Goal: Task Accomplishment & Management: Manage account settings

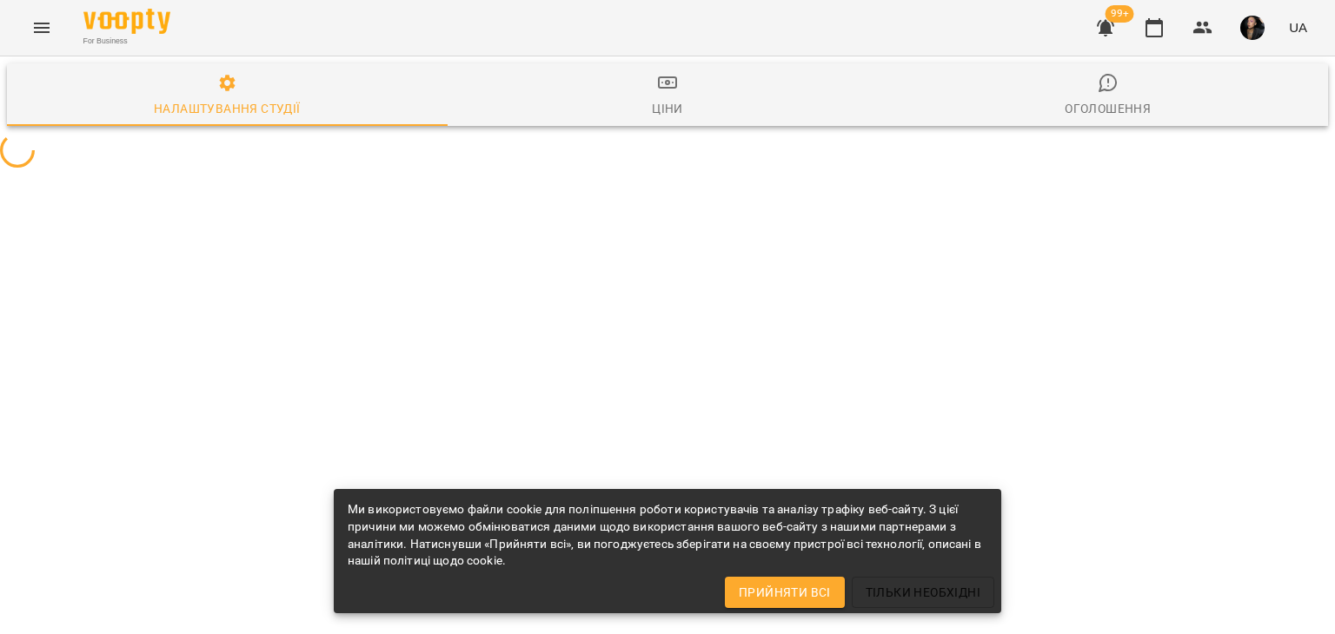
select select "**"
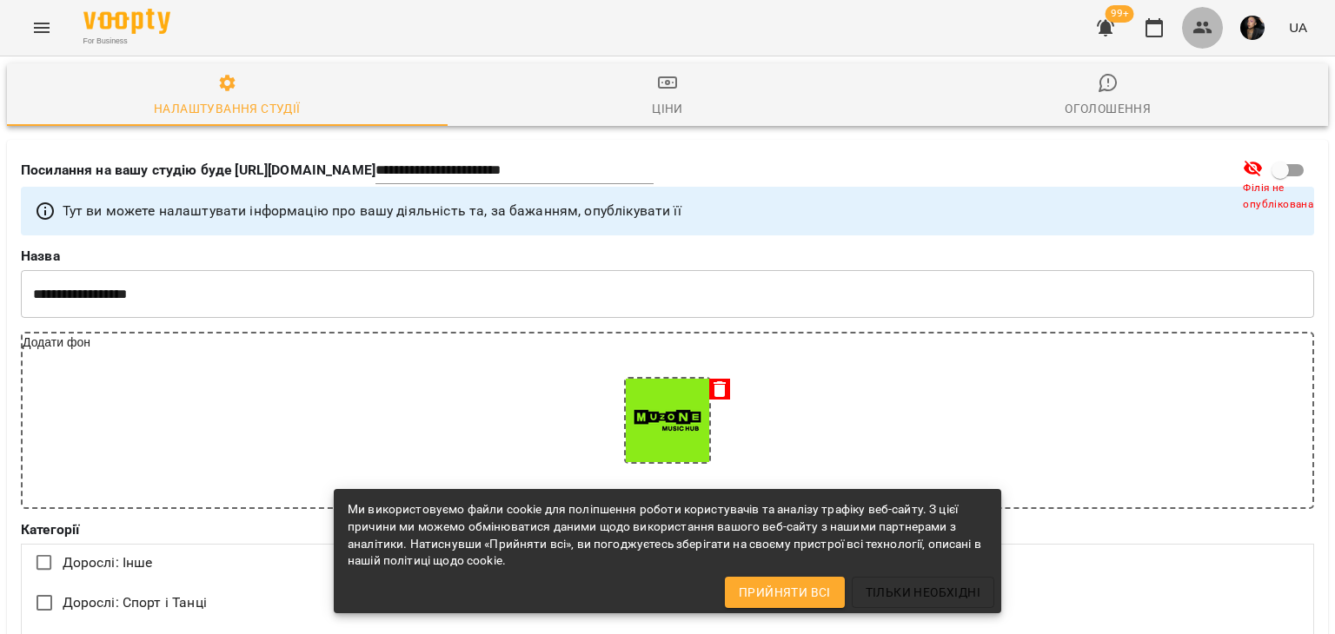
click at [1212, 26] on icon "button" at bounding box center [1202, 27] width 21 height 21
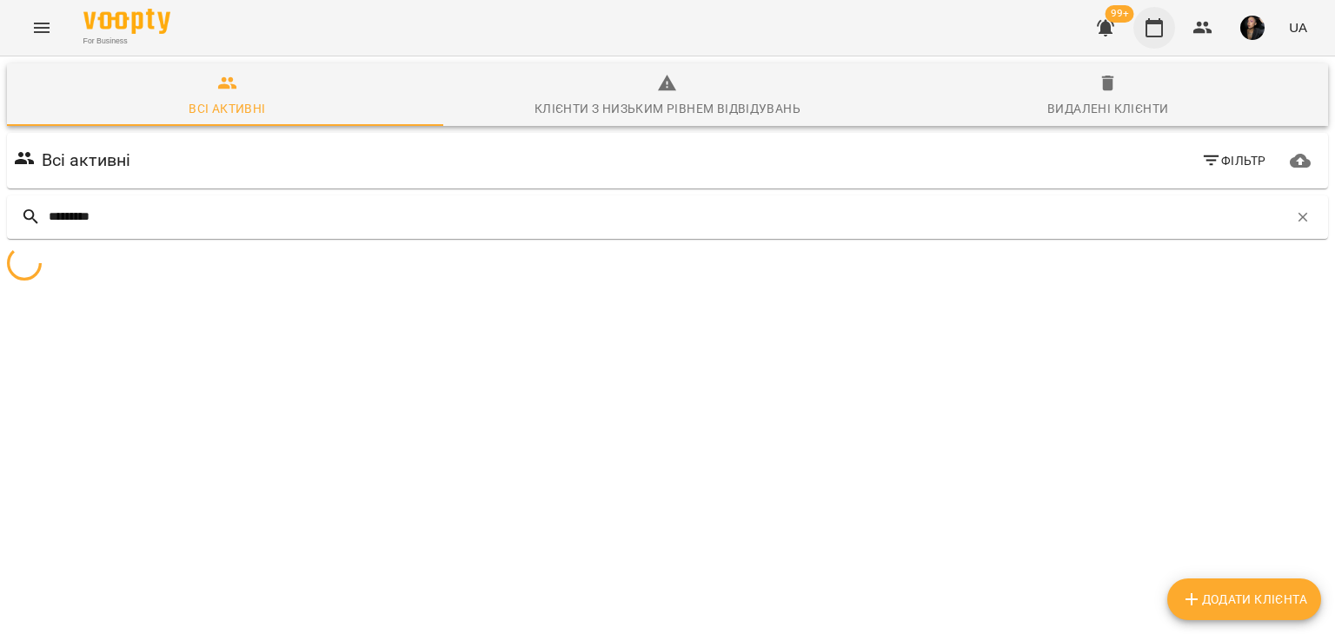
type input "*********"
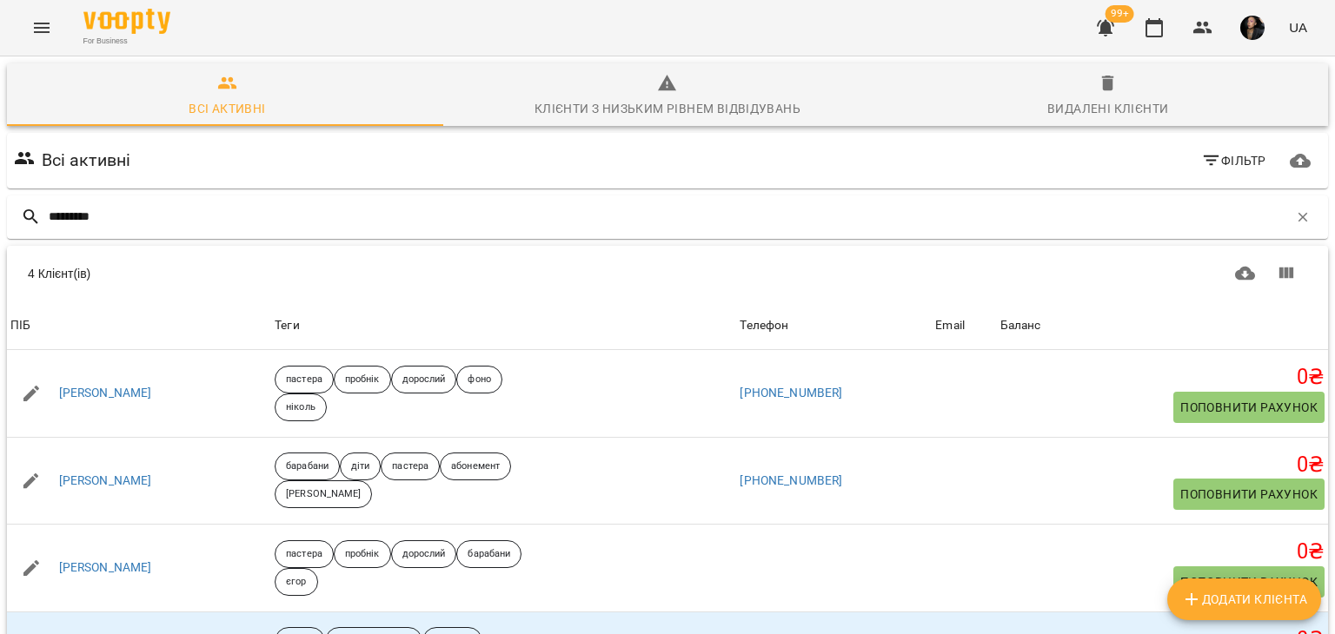
scroll to position [103, 0]
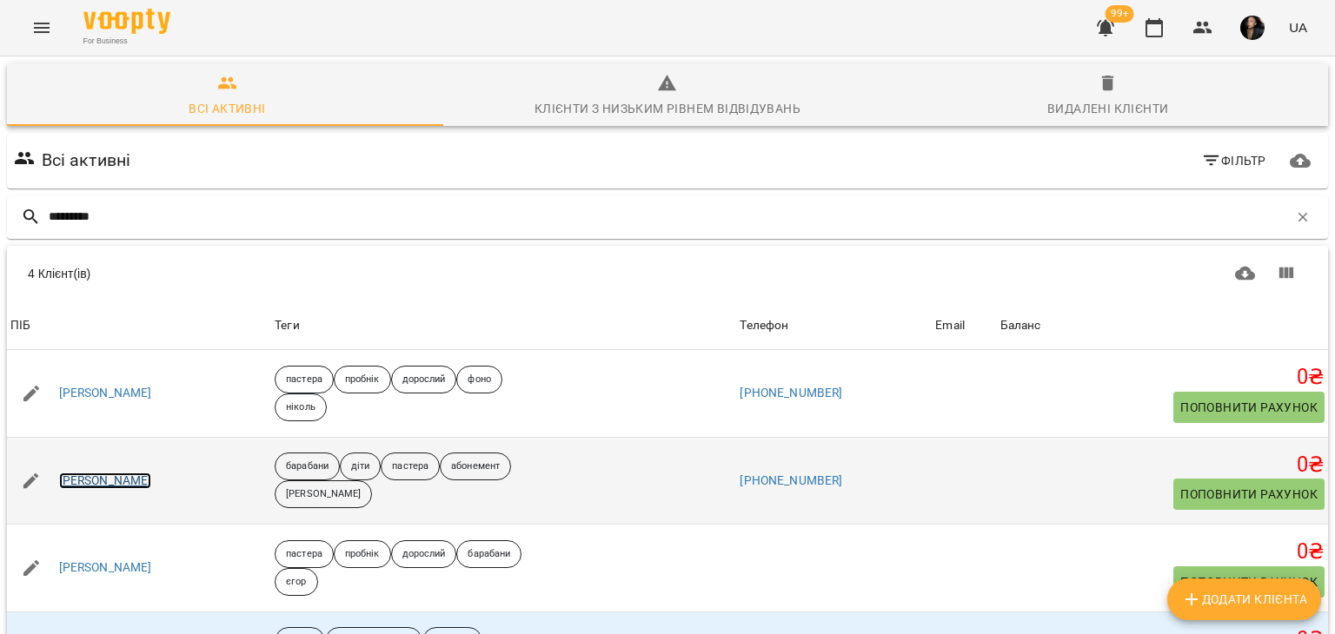
click at [136, 473] on link "[PERSON_NAME]" at bounding box center [105, 481] width 93 height 17
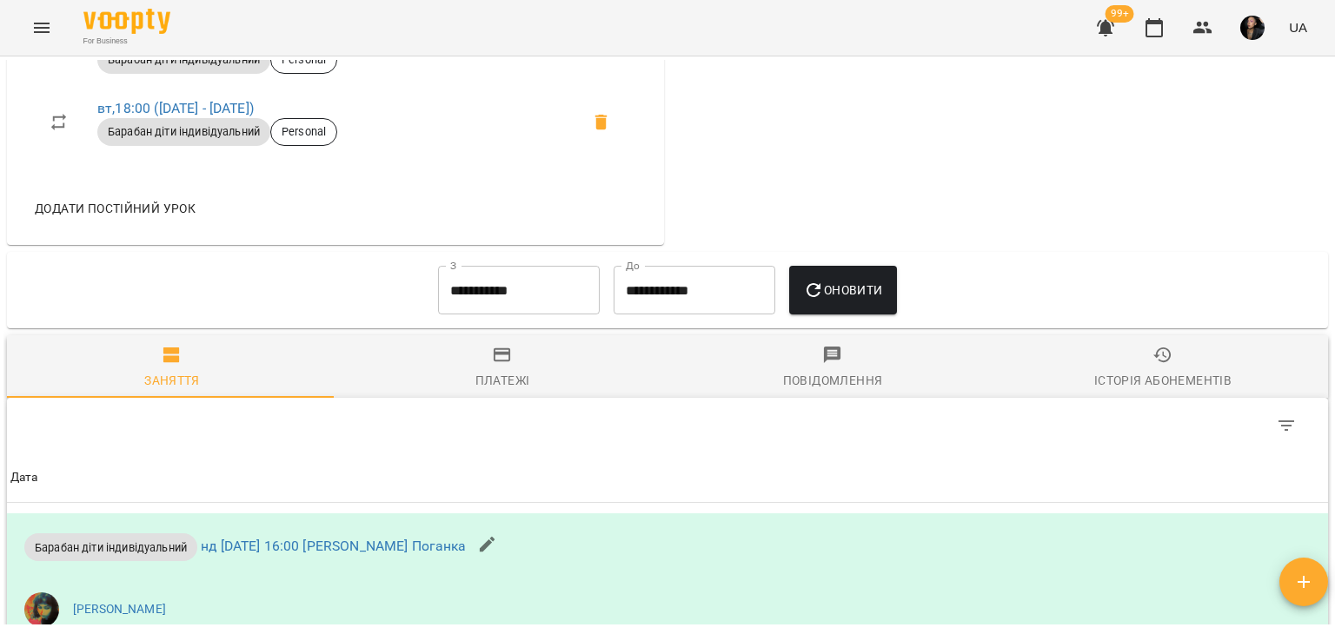
scroll to position [1172, 0]
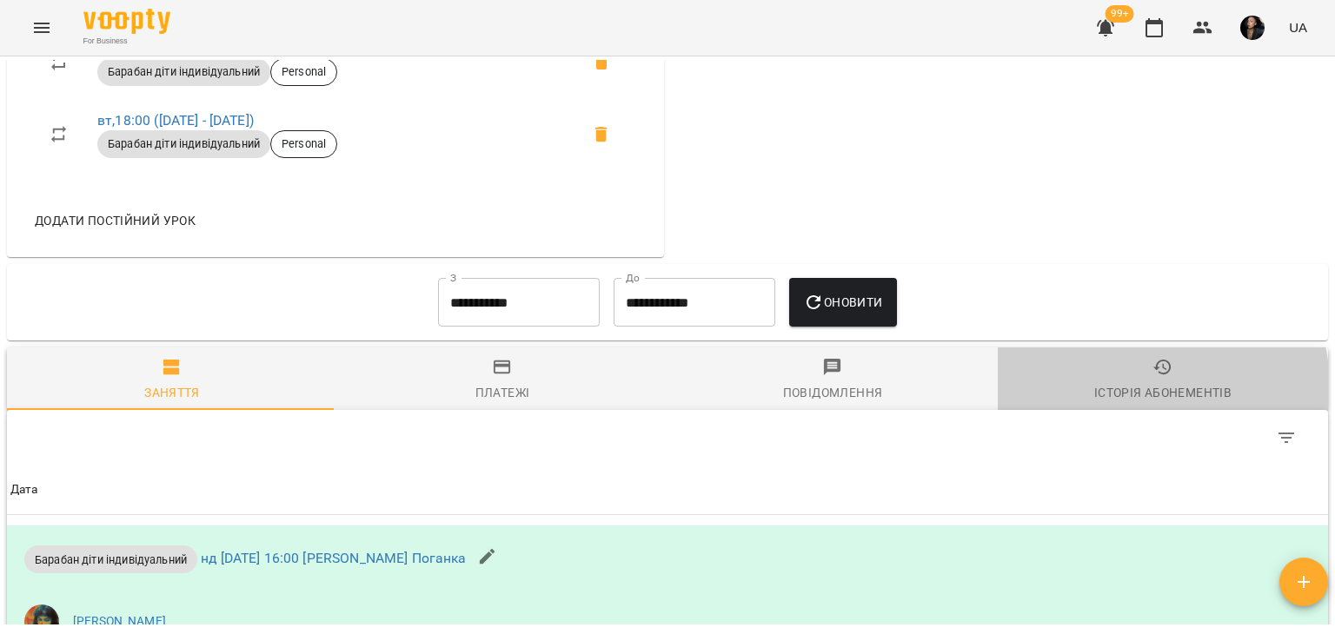
click at [1140, 399] on div "Історія абонементів" at bounding box center [1162, 392] width 137 height 21
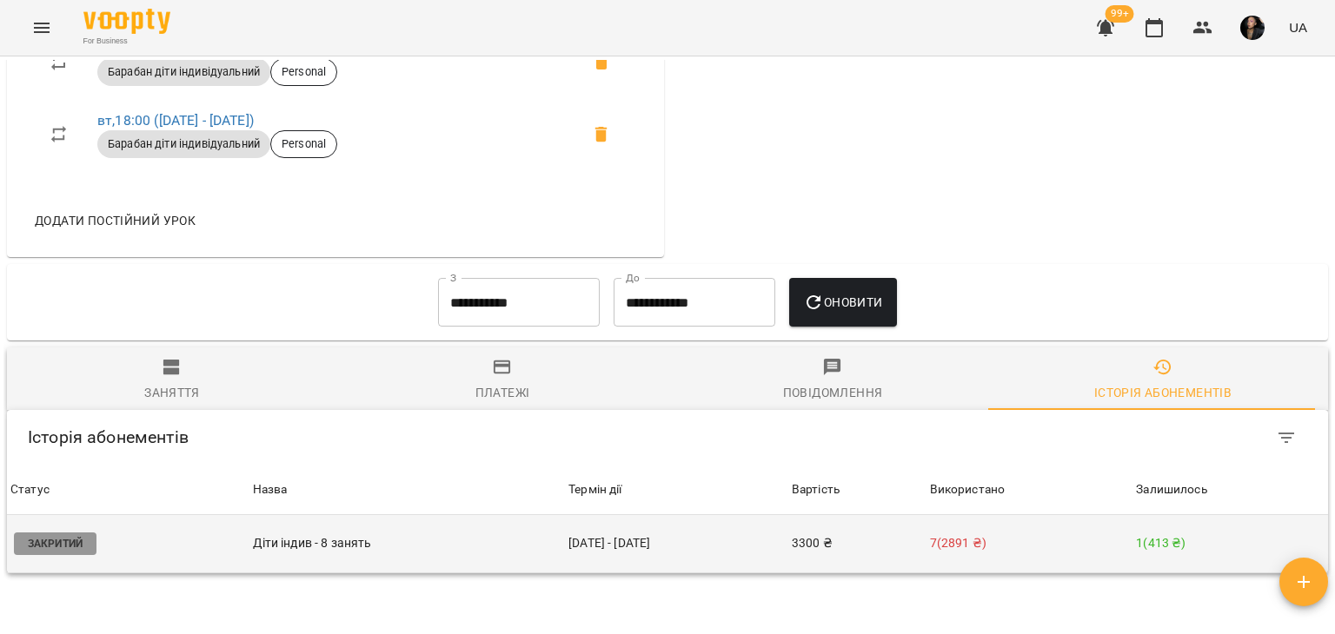
click at [1043, 574] on td "7 ( 2891 ₴ )" at bounding box center [1030, 544] width 207 height 58
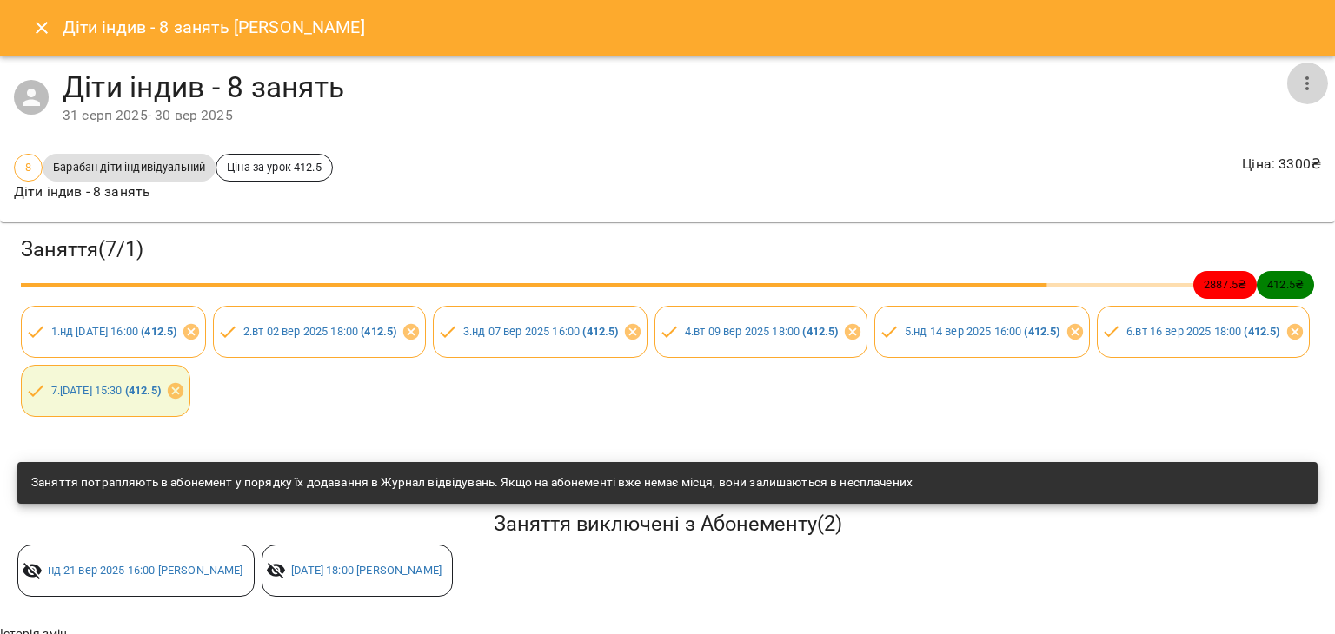
click at [1299, 87] on icon "button" at bounding box center [1307, 83] width 21 height 21
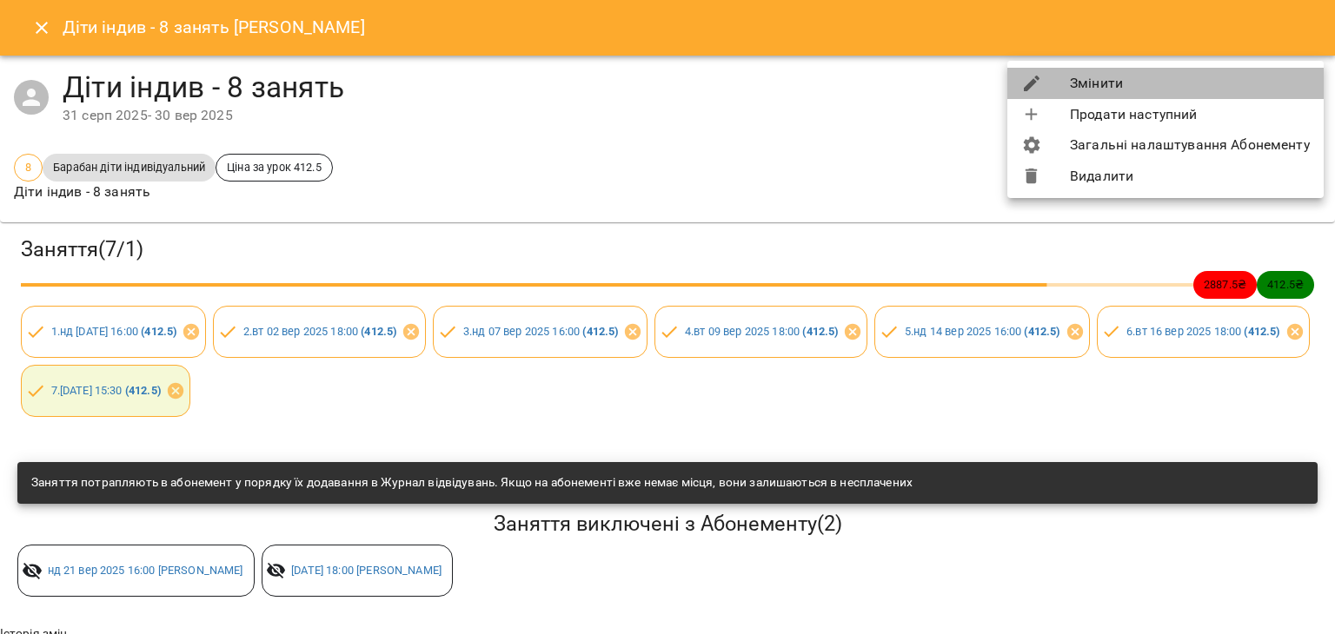
click at [1286, 77] on li "Змінити" at bounding box center [1165, 83] width 316 height 31
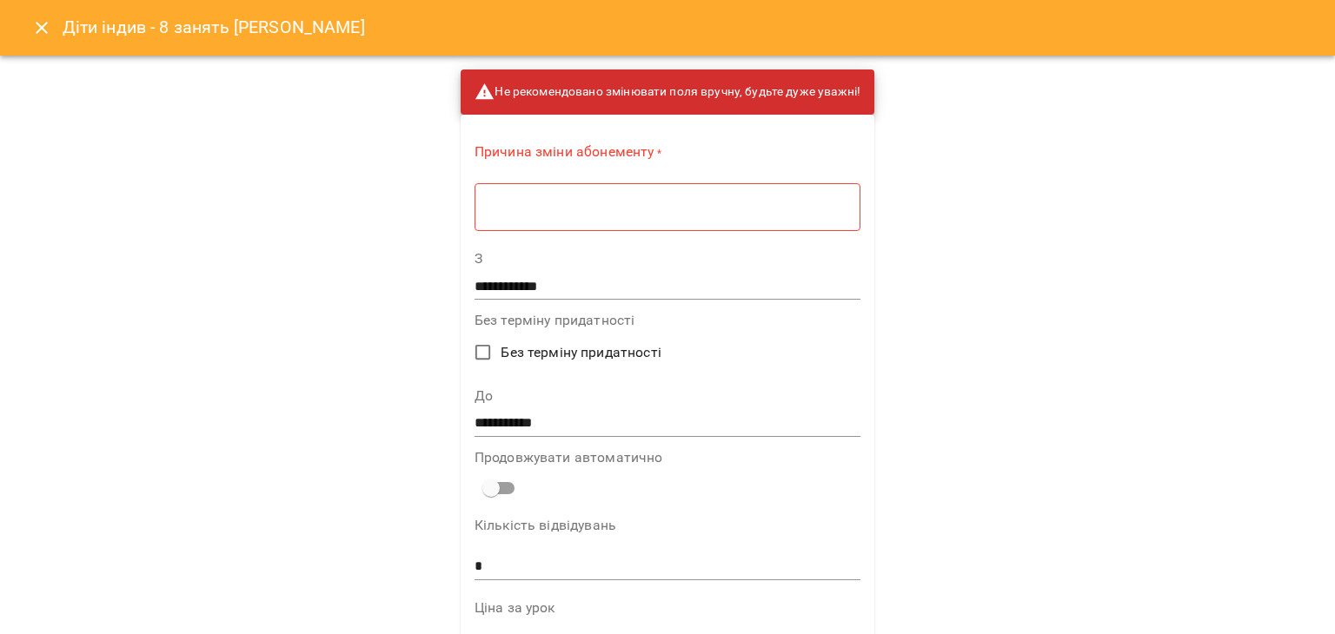
click at [711, 216] on div "* ​" at bounding box center [668, 207] width 386 height 49
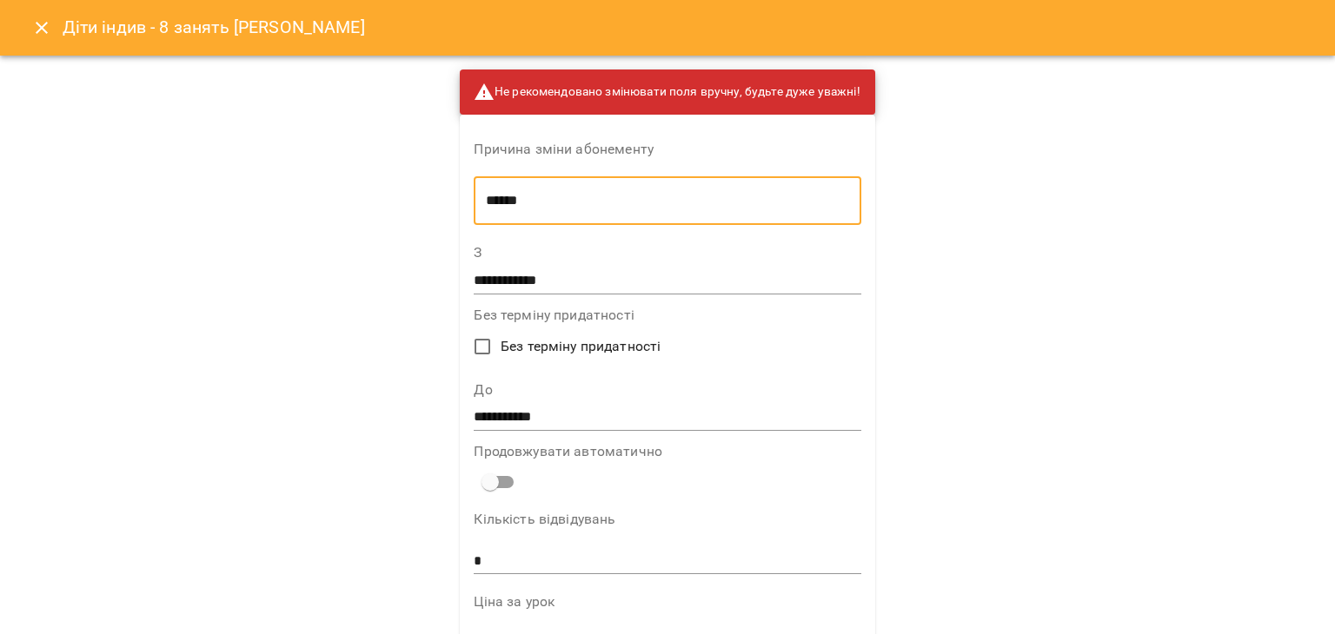
type textarea "*****"
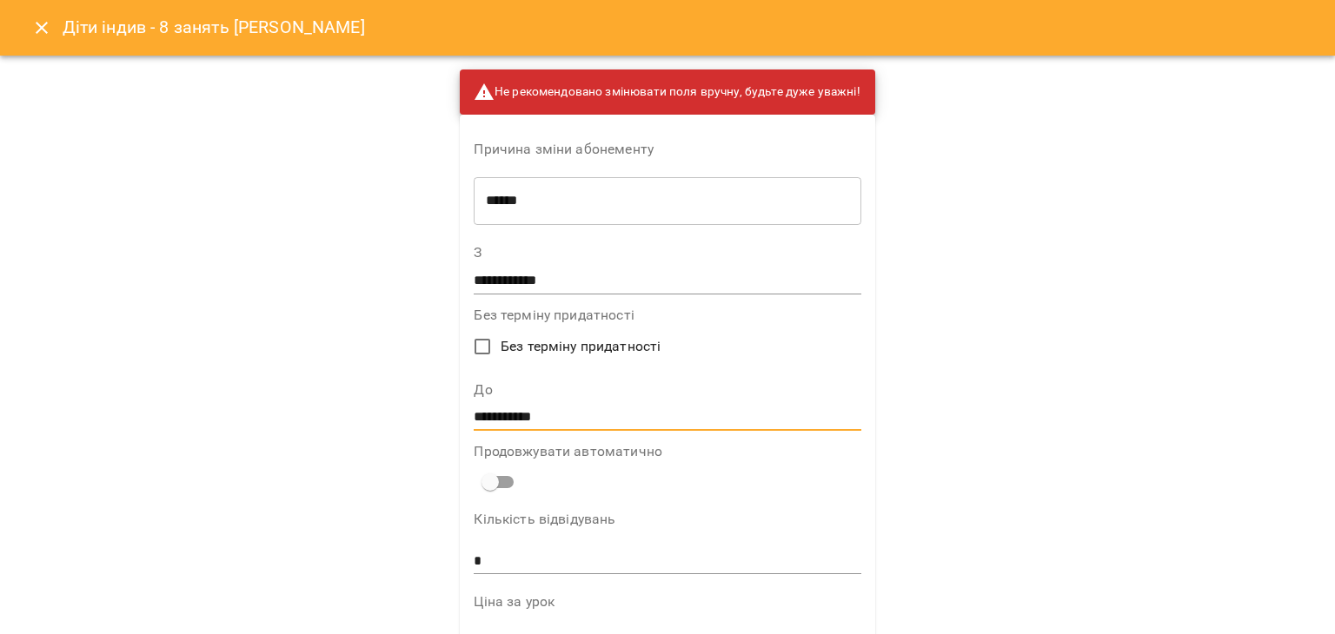
click at [504, 409] on input "**********" at bounding box center [667, 418] width 387 height 28
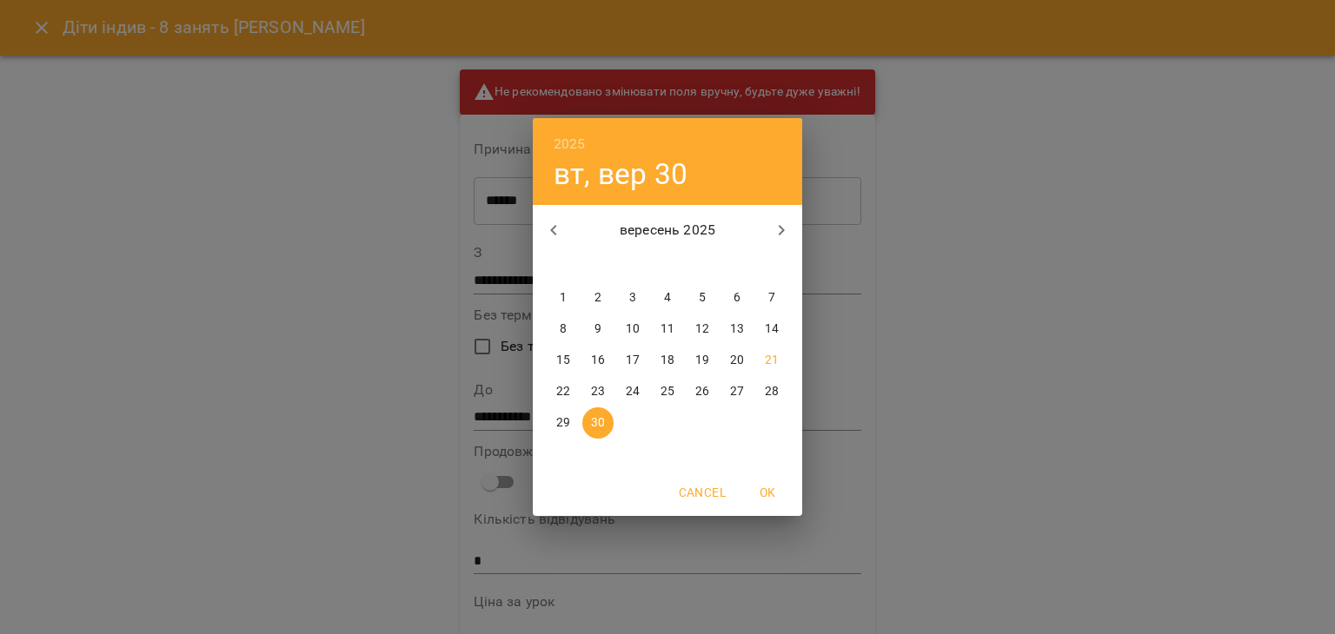
click at [932, 413] on div "2025 вт, вер [DATE] вт ср чт пт сб нд 1 2 3 4 5 6 7 8 9 10 11 12 13 14 15 16 17…" at bounding box center [667, 317] width 1335 height 634
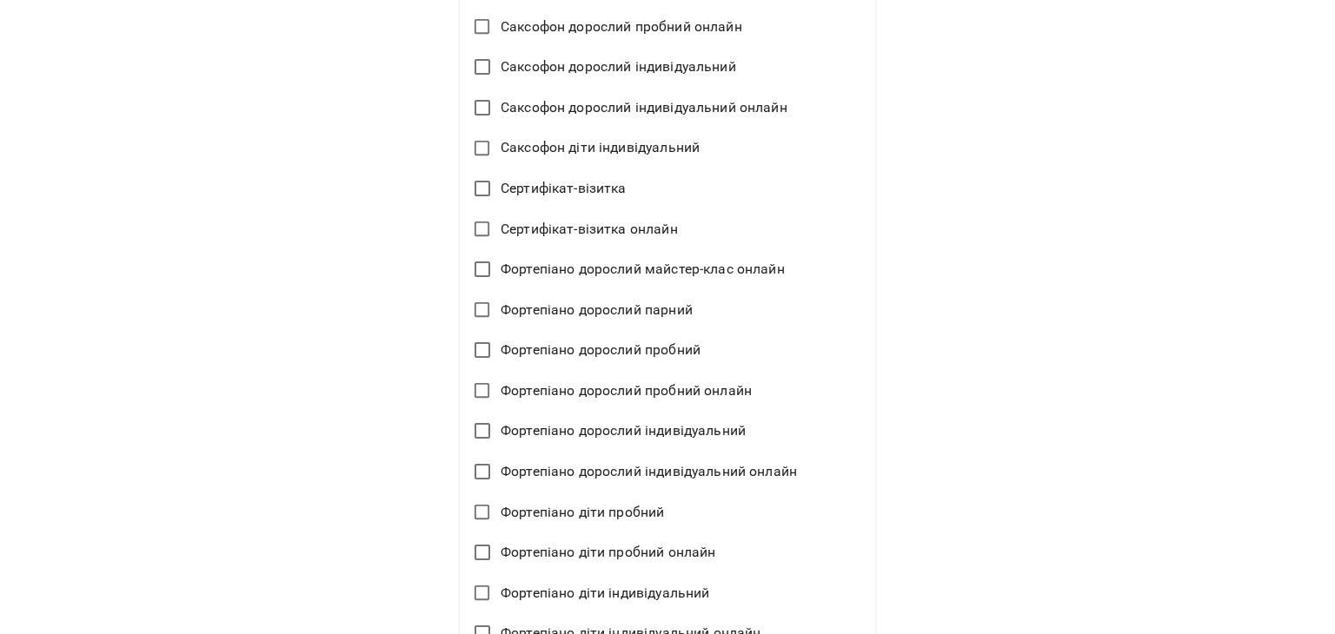
scroll to position [4073, 0]
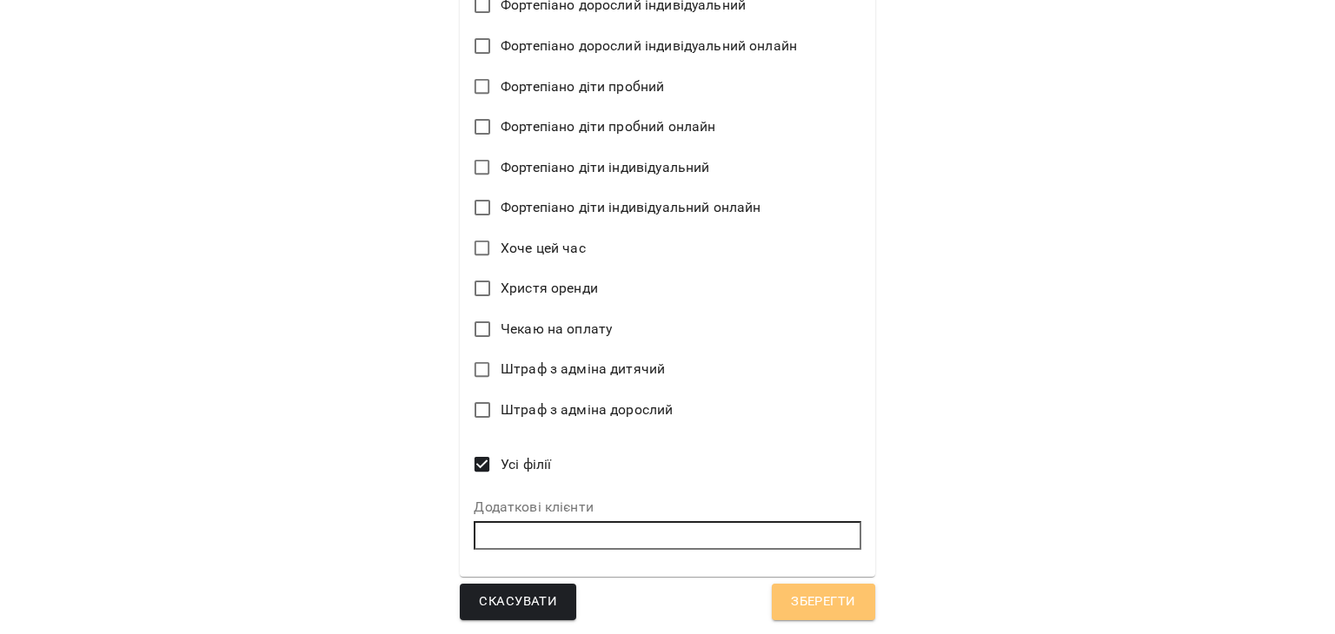
click at [830, 610] on span "Зберегти" at bounding box center [823, 602] width 64 height 23
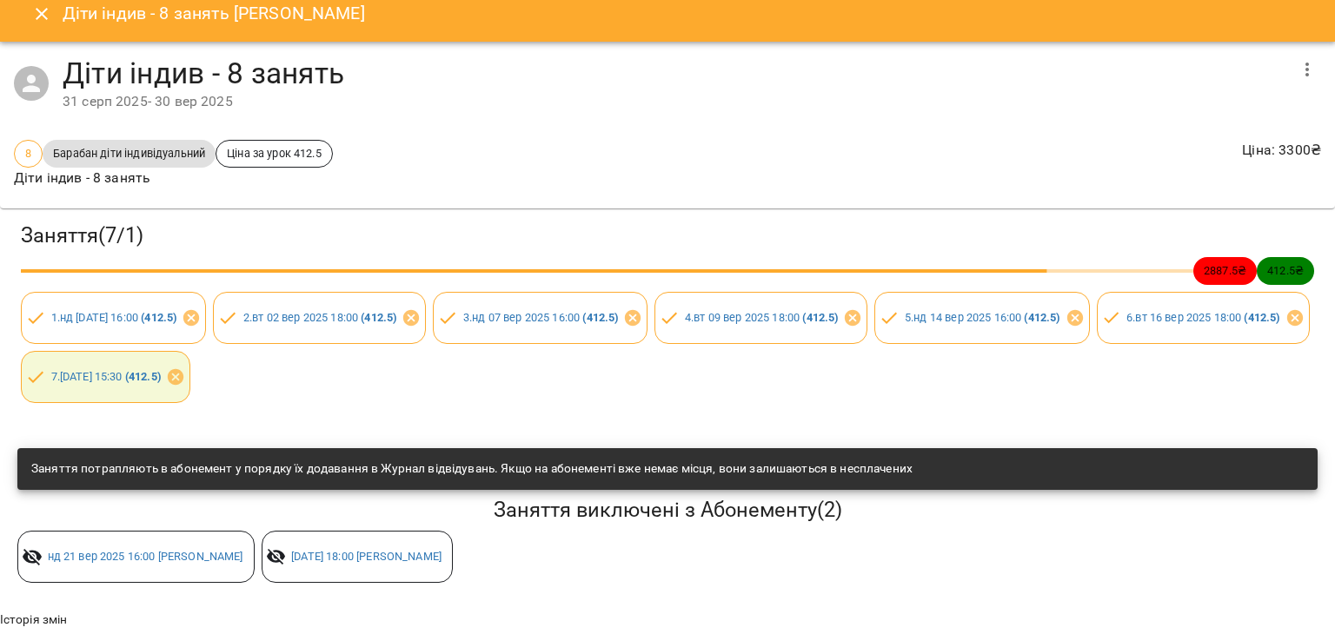
scroll to position [0, 0]
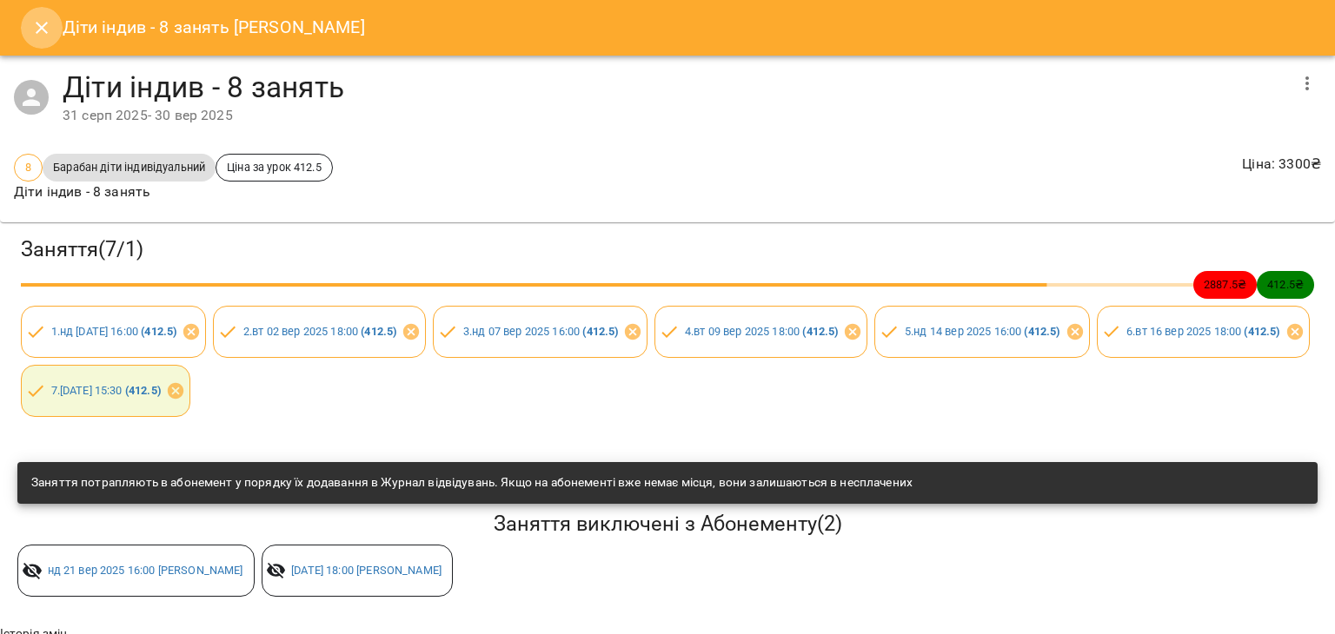
click at [37, 32] on icon "Close" at bounding box center [42, 28] width 12 height 12
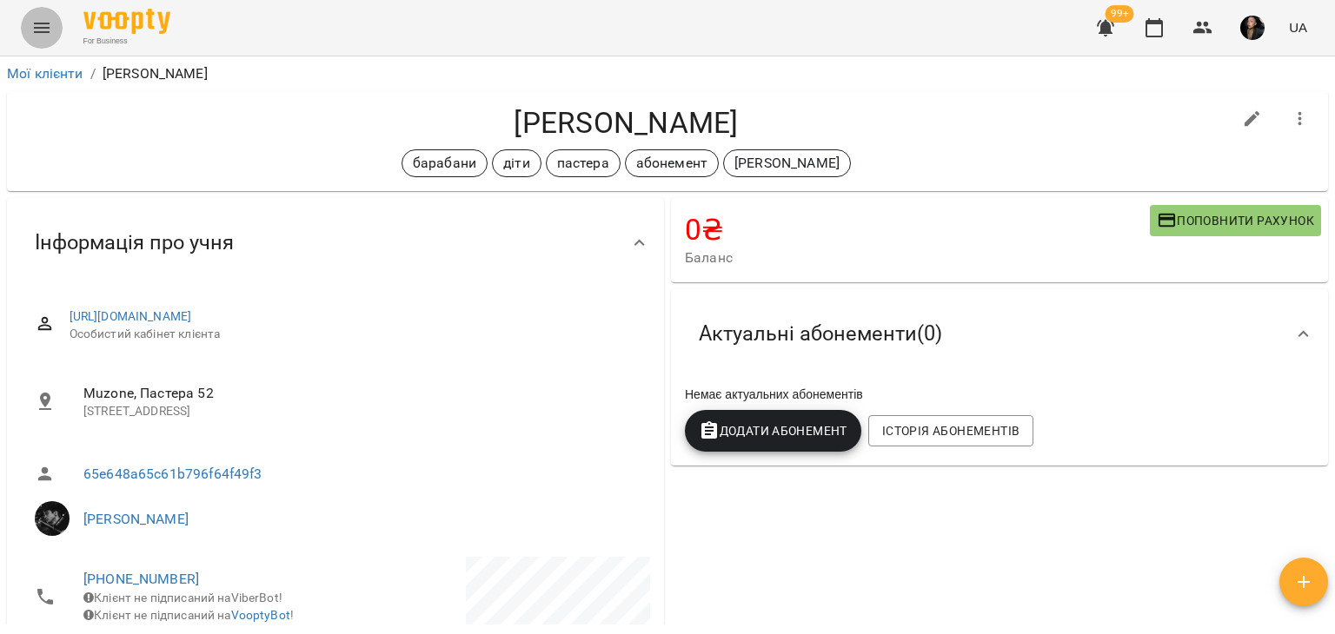
click at [40, 10] on button "Menu" at bounding box center [42, 28] width 42 height 42
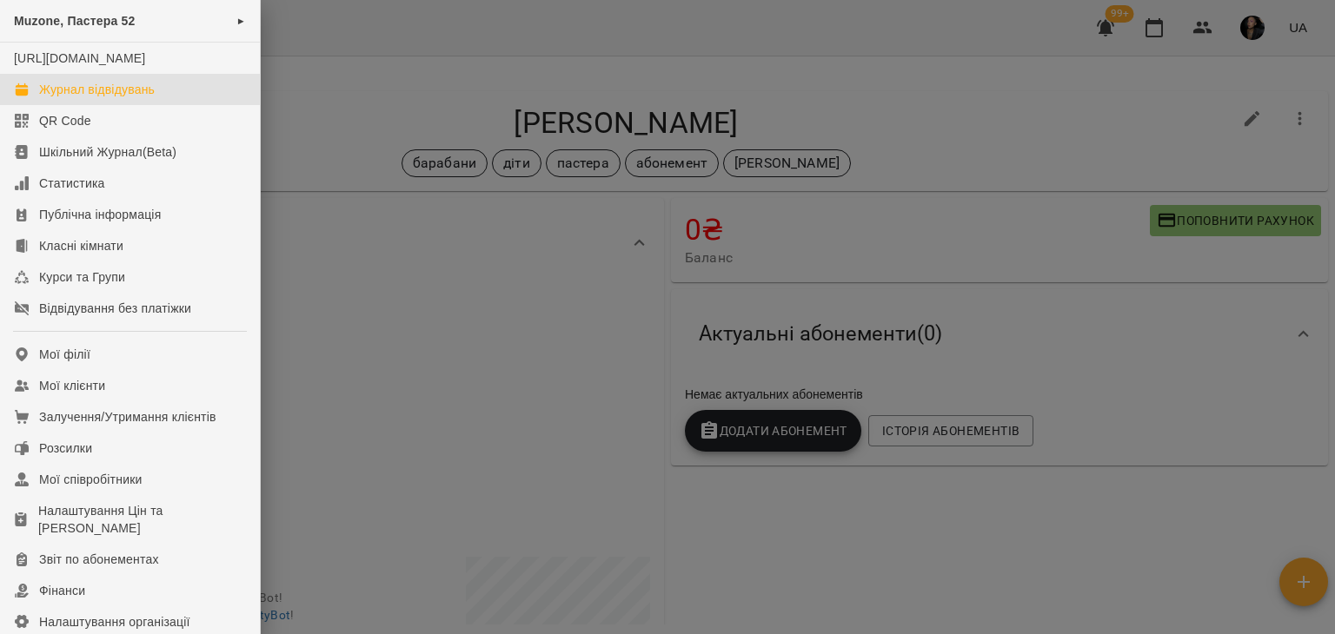
click at [111, 105] on link "Журнал відвідувань" at bounding box center [130, 89] width 260 height 31
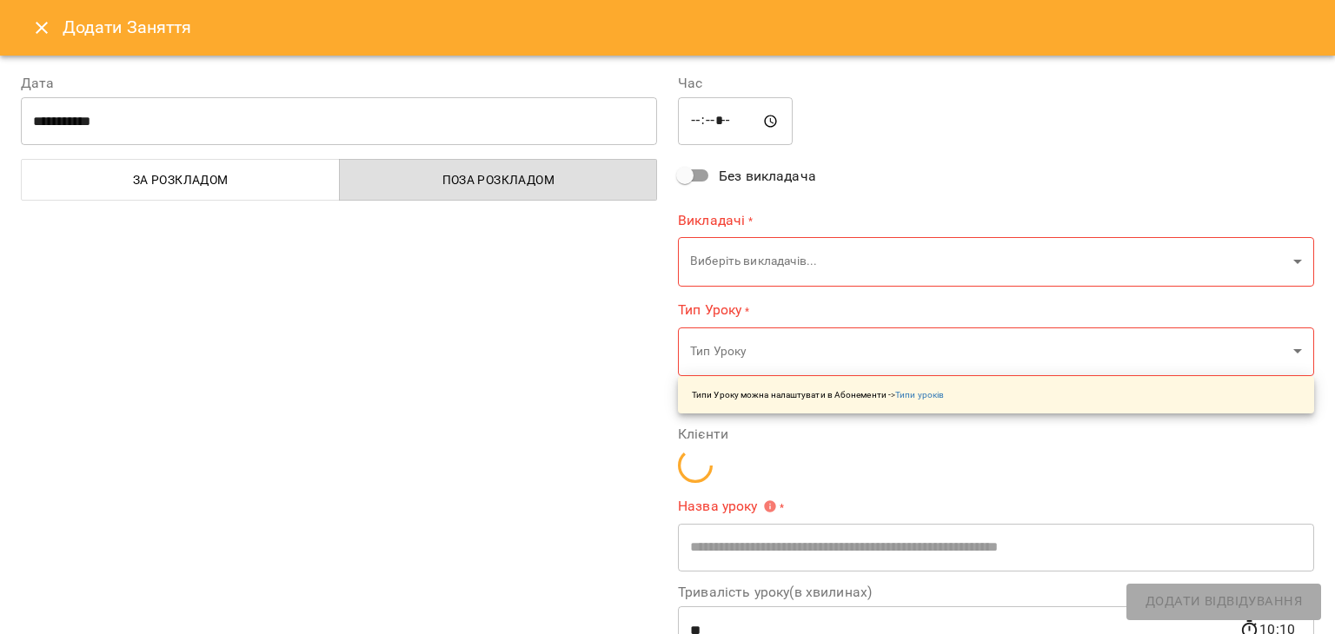
type input "**********"
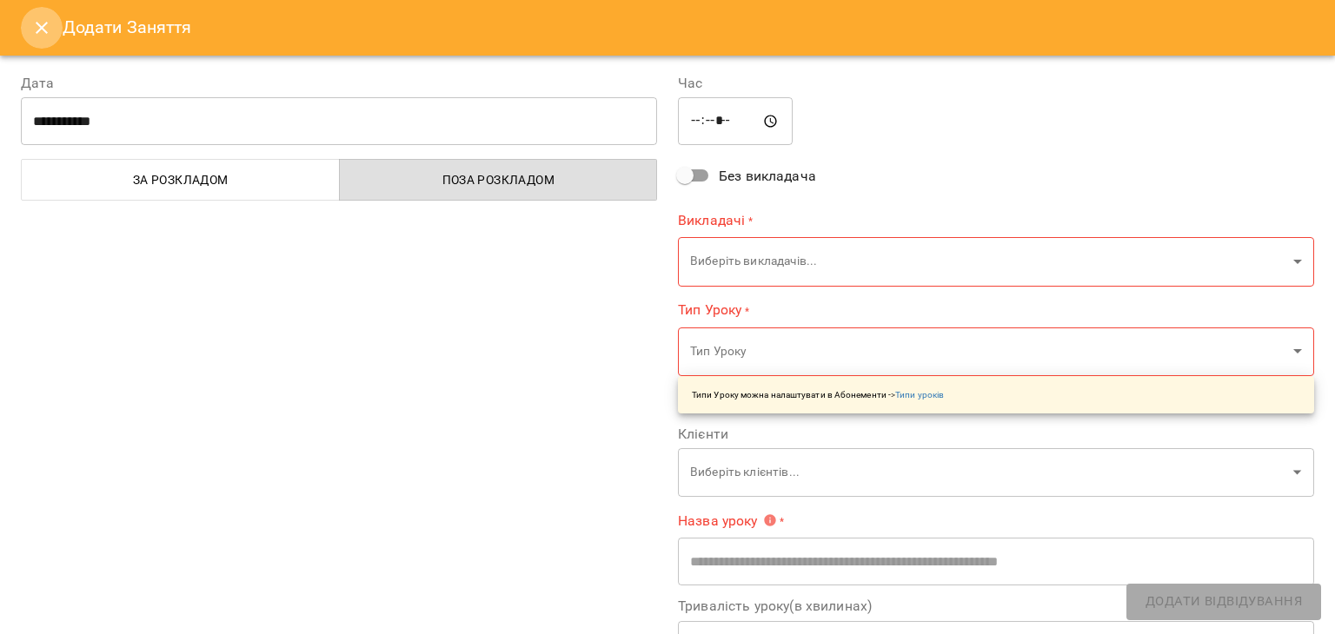
click at [42, 32] on icon "Close" at bounding box center [41, 27] width 21 height 21
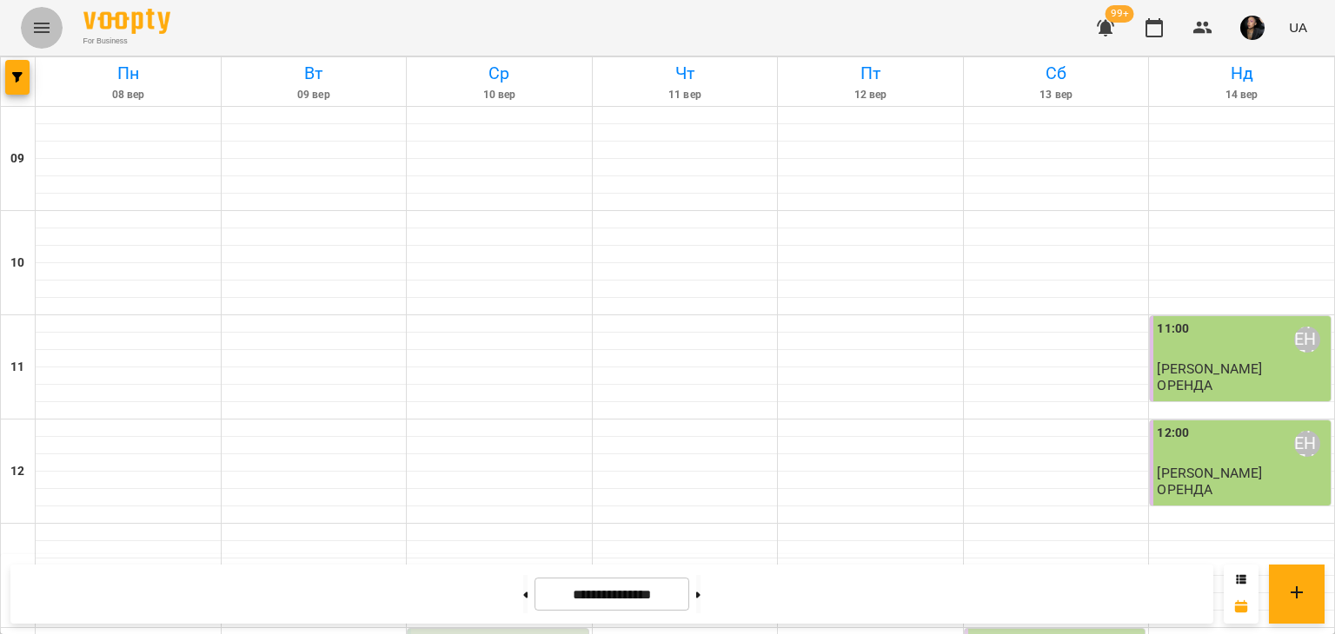
drag, startPoint x: 156, startPoint y: 9, endPoint x: 40, endPoint y: 36, distance: 119.5
click at [40, 36] on icon "Menu" at bounding box center [41, 27] width 21 height 21
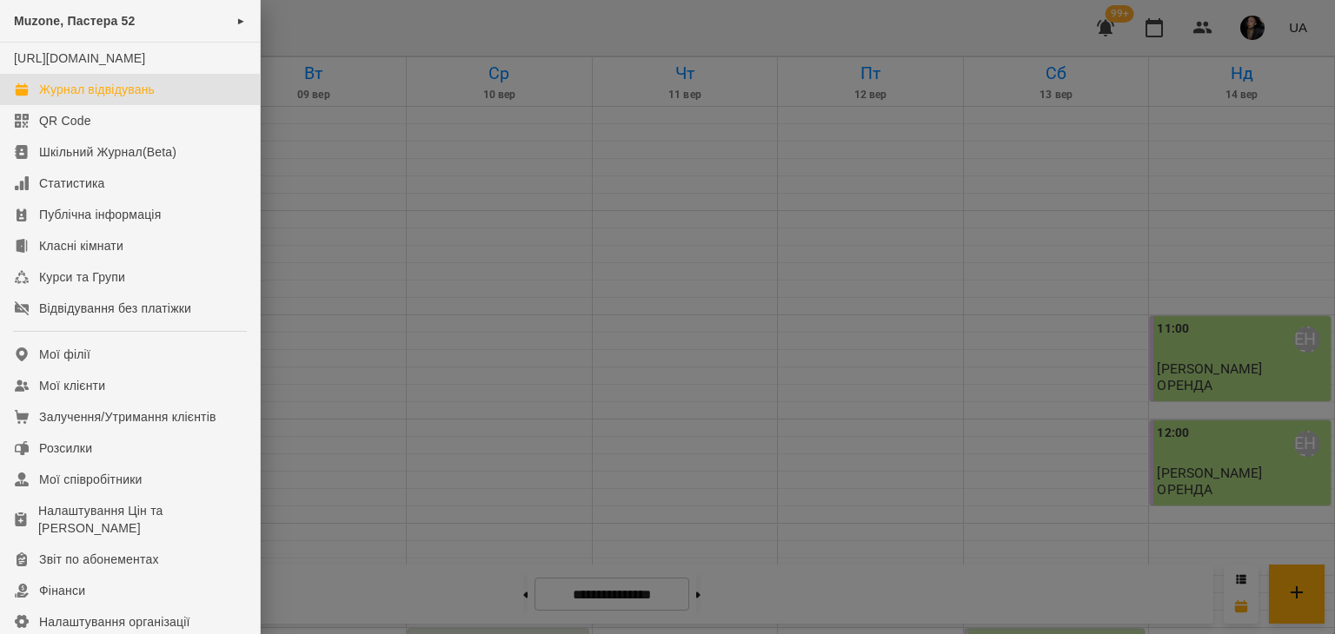
click at [40, 36] on div "Muzone, Пастера 52 ► [URL][DOMAIN_NAME] Журнал відвідувань QR Code Шкільний Жур…" at bounding box center [667, 317] width 1335 height 634
click at [48, 98] on div "Журнал відвідувань" at bounding box center [97, 89] width 116 height 17
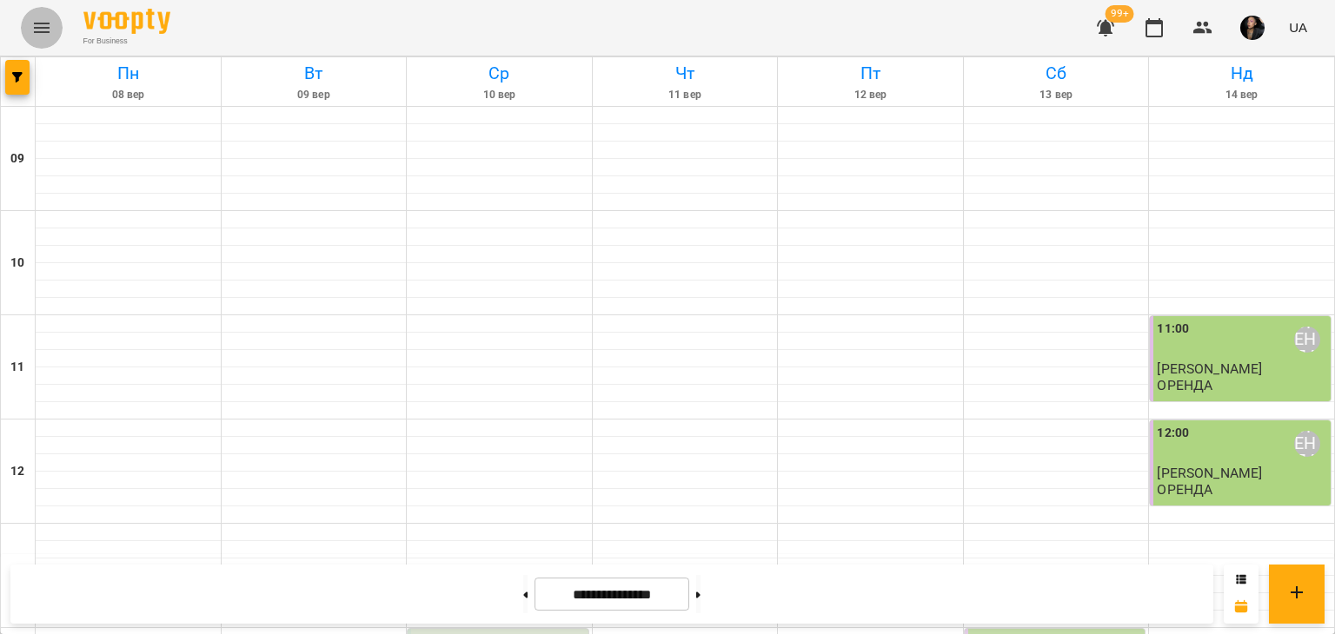
click at [37, 27] on icon "Menu" at bounding box center [42, 28] width 16 height 10
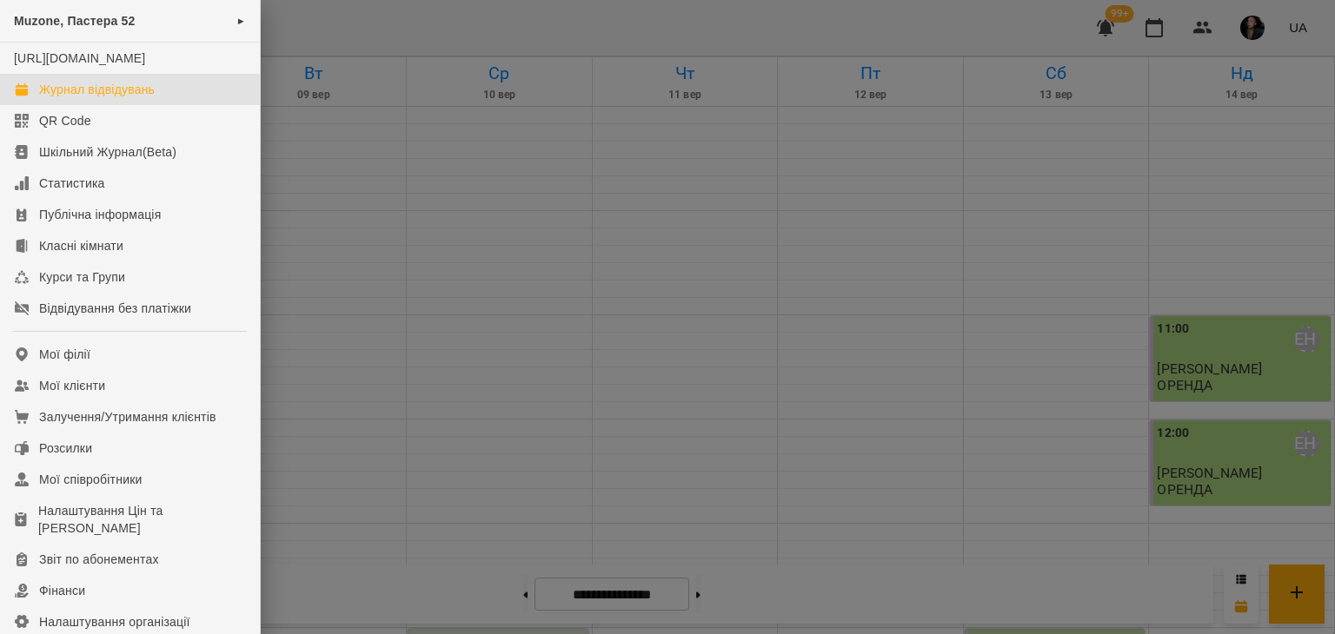
click at [355, 161] on div at bounding box center [667, 317] width 1335 height 634
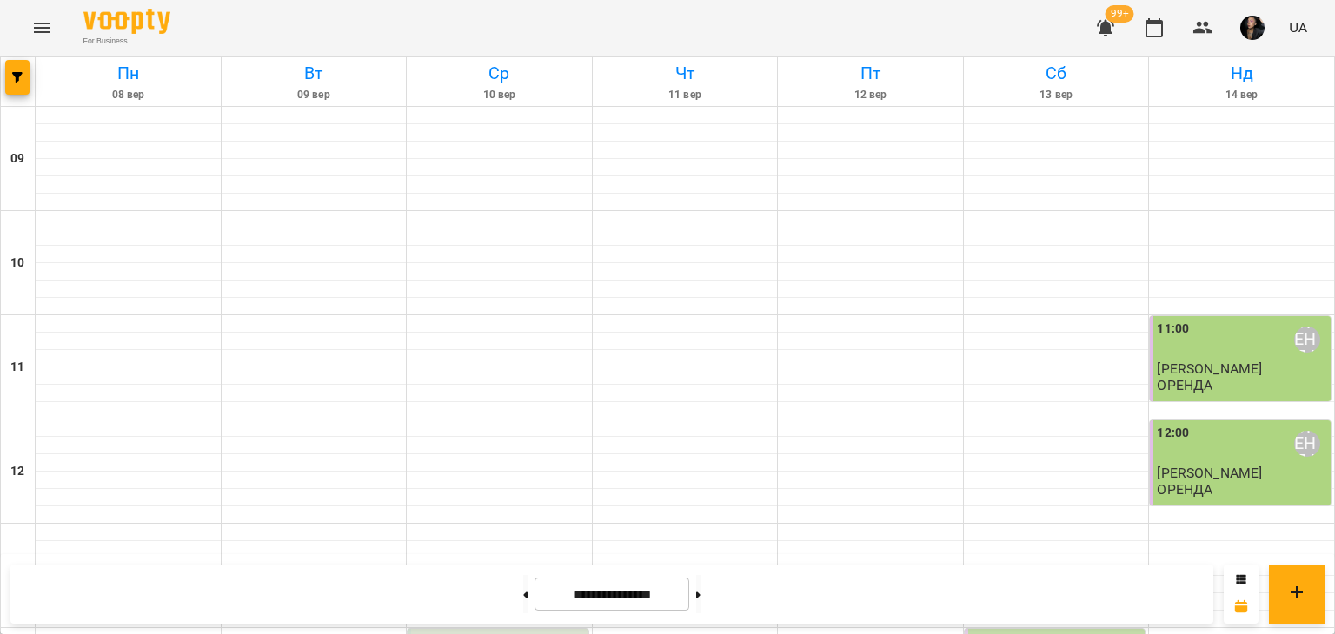
click at [1229, 349] on div "11:00 ОРЕНДА" at bounding box center [1242, 340] width 170 height 40
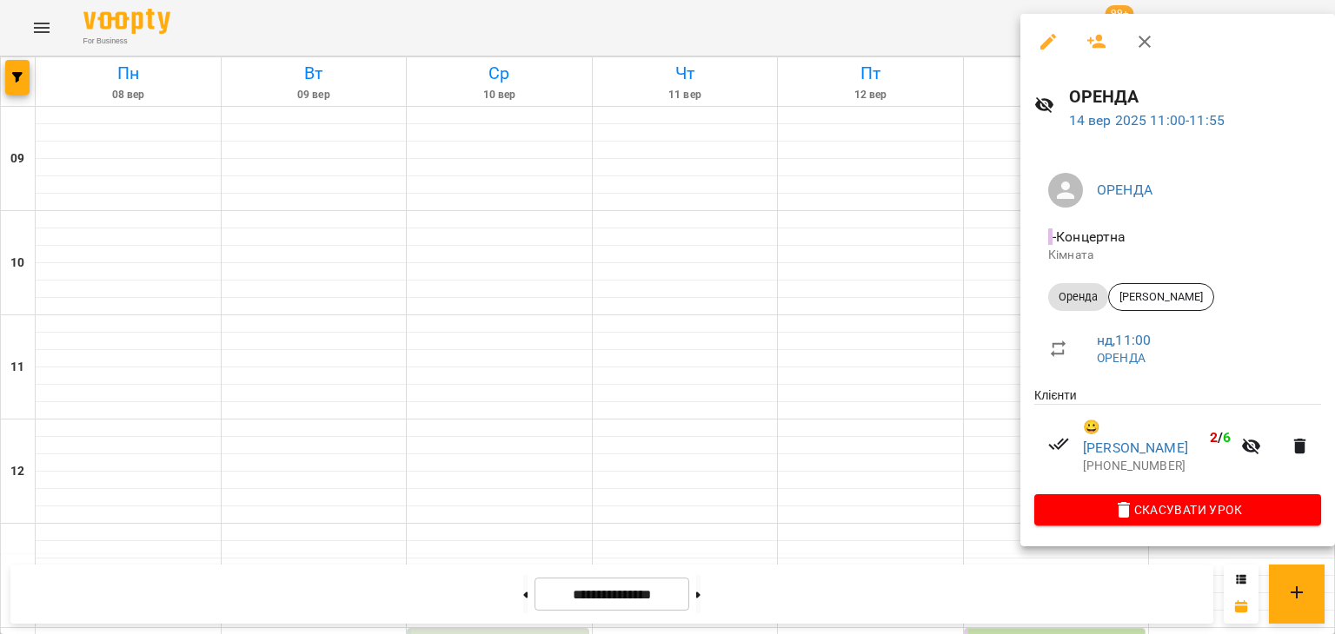
click at [899, 475] on div at bounding box center [667, 317] width 1335 height 634
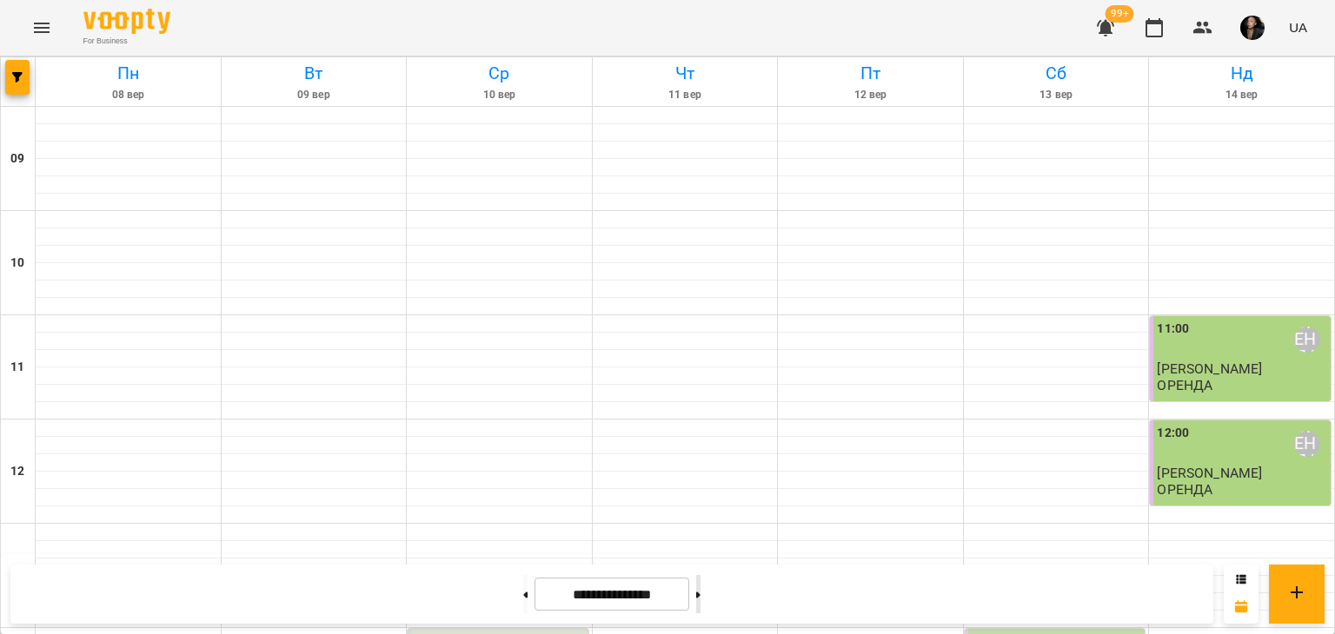
click at [701, 602] on button at bounding box center [698, 594] width 4 height 38
type input "**********"
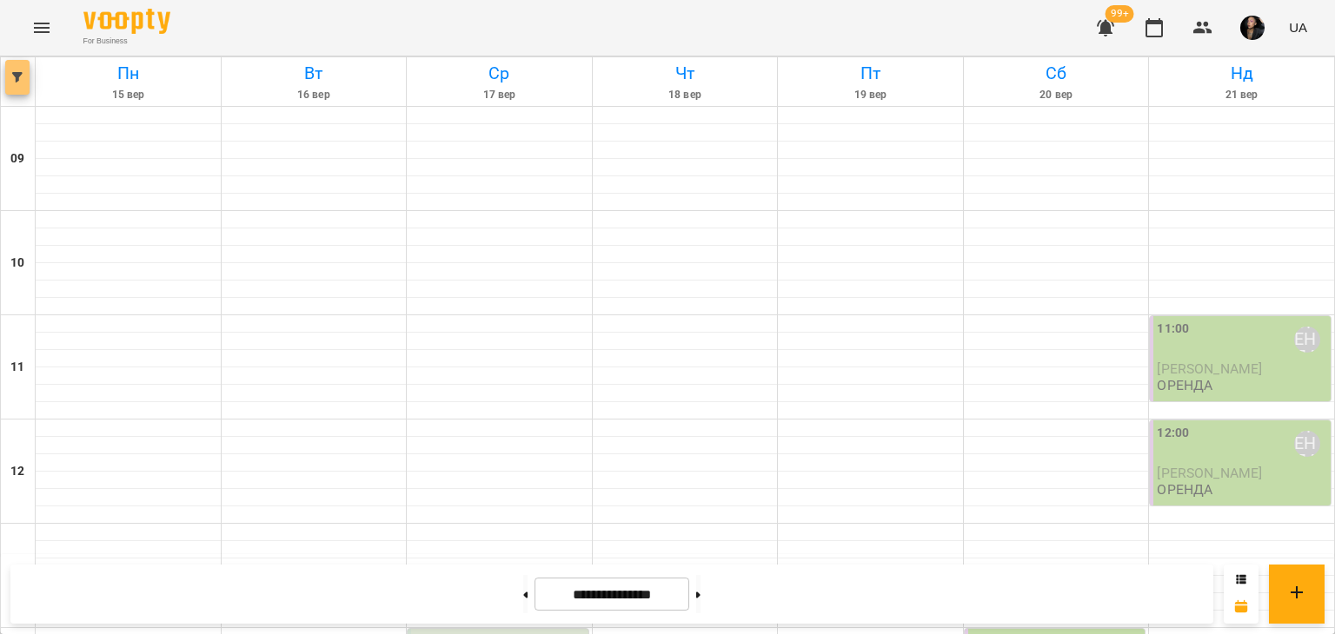
click at [14, 74] on icon "button" at bounding box center [17, 77] width 10 height 10
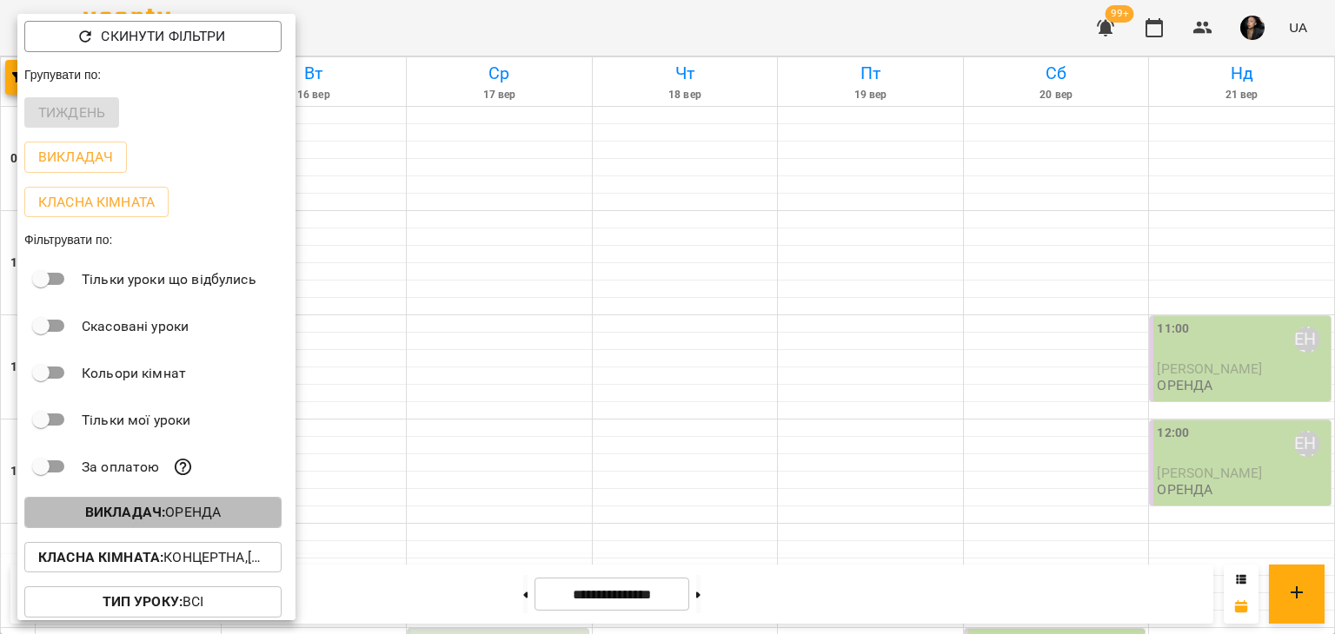
click at [240, 517] on span "Викладач : ОРЕНДА" at bounding box center [152, 512] width 229 height 21
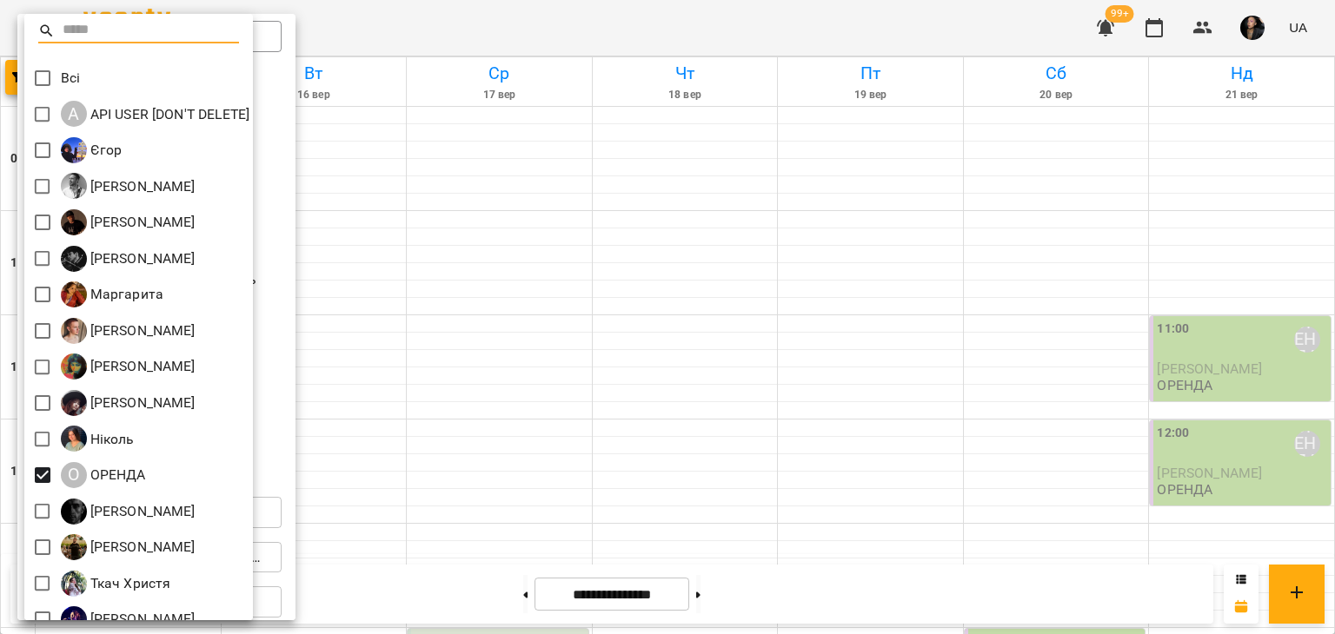
click at [359, 482] on div at bounding box center [667, 317] width 1335 height 634
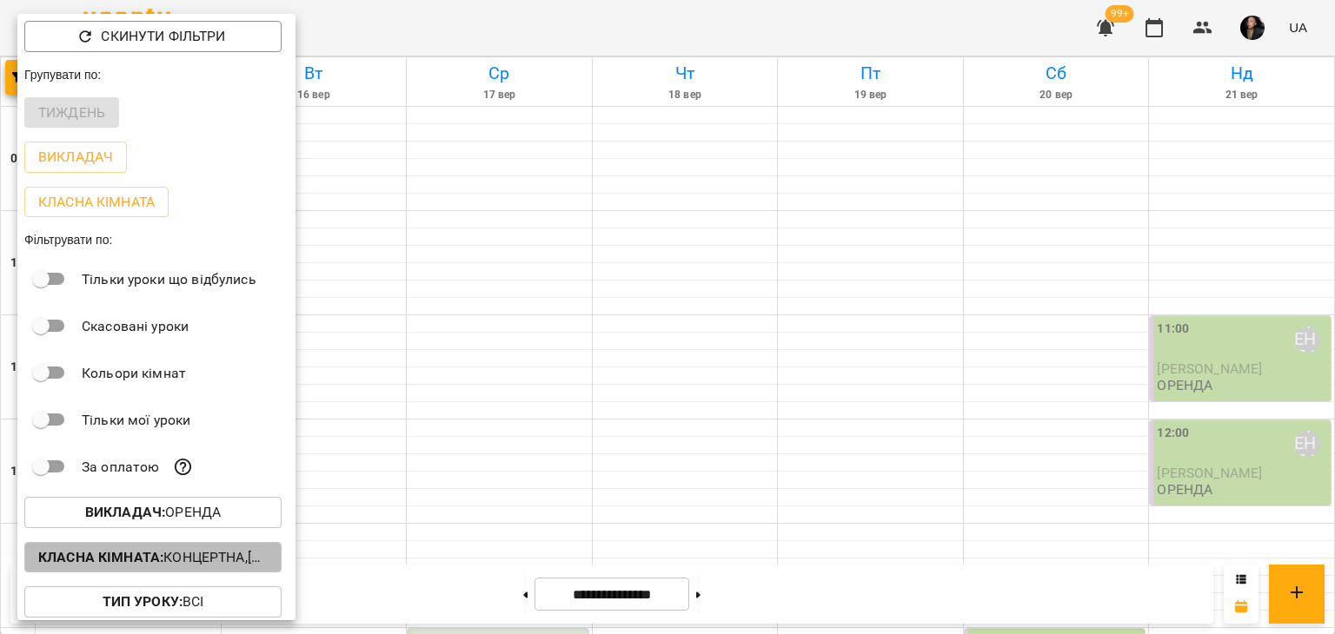
click at [229, 555] on p "Класна кімната : Концертна,[4] Барабанна,[6] Kids Барабанна" at bounding box center [152, 558] width 229 height 21
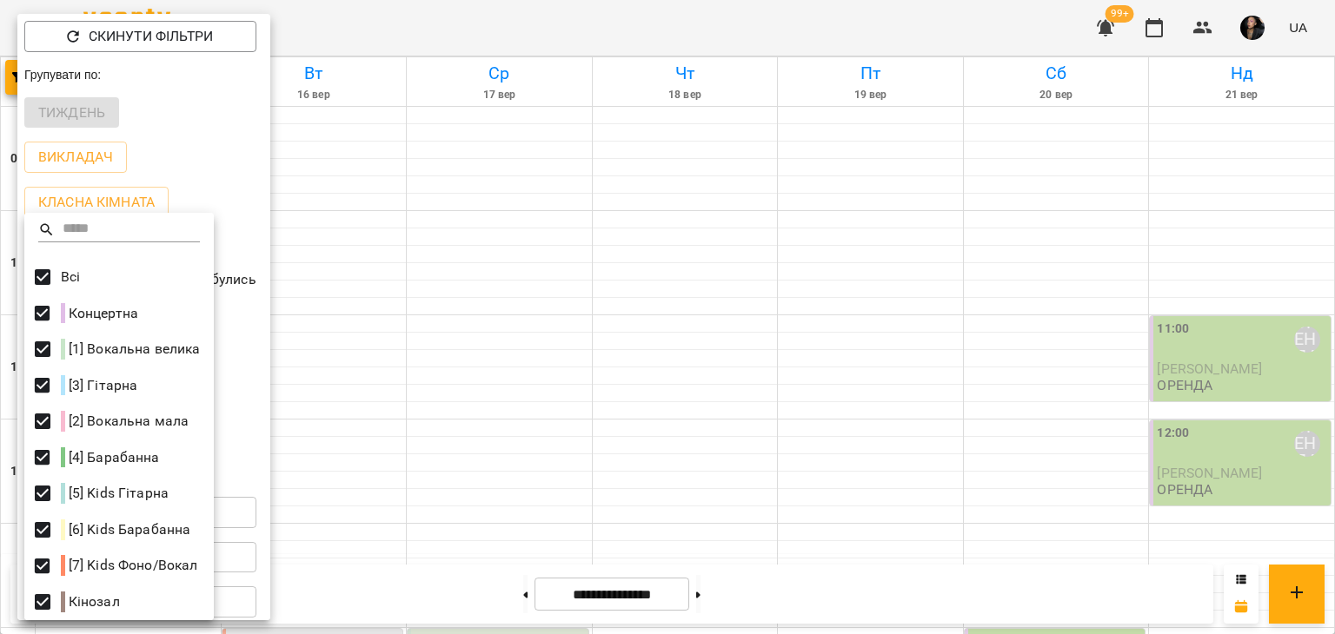
drag, startPoint x: 1328, startPoint y: 163, endPoint x: 1329, endPoint y: 221, distance: 58.2
click at [1329, 221] on div at bounding box center [667, 317] width 1335 height 634
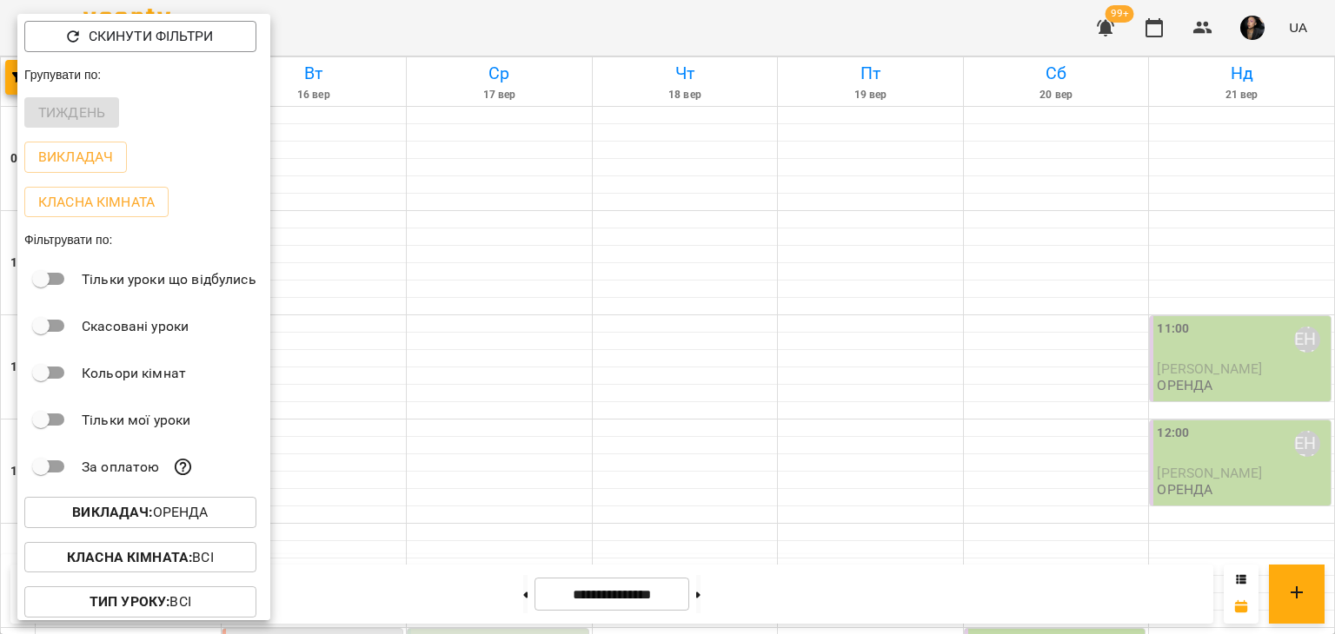
click at [1329, 221] on div at bounding box center [667, 317] width 1335 height 634
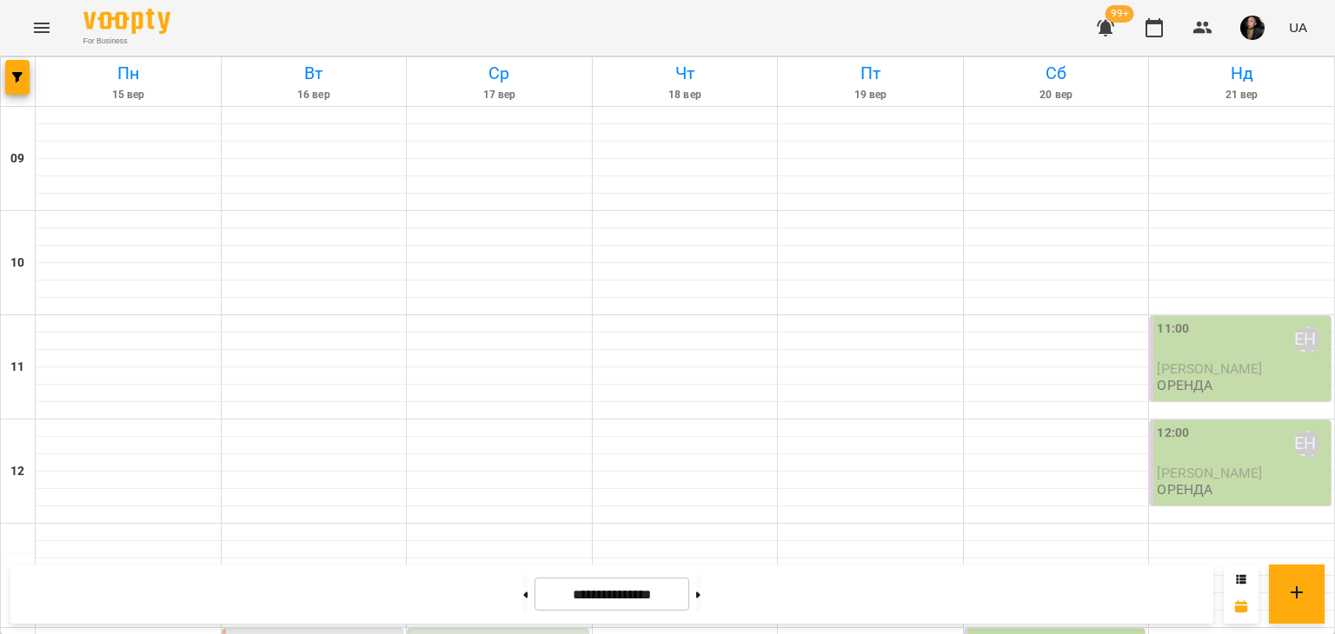
scroll to position [103, 0]
click at [1223, 361] on span "[PERSON_NAME]" at bounding box center [1209, 369] width 105 height 17
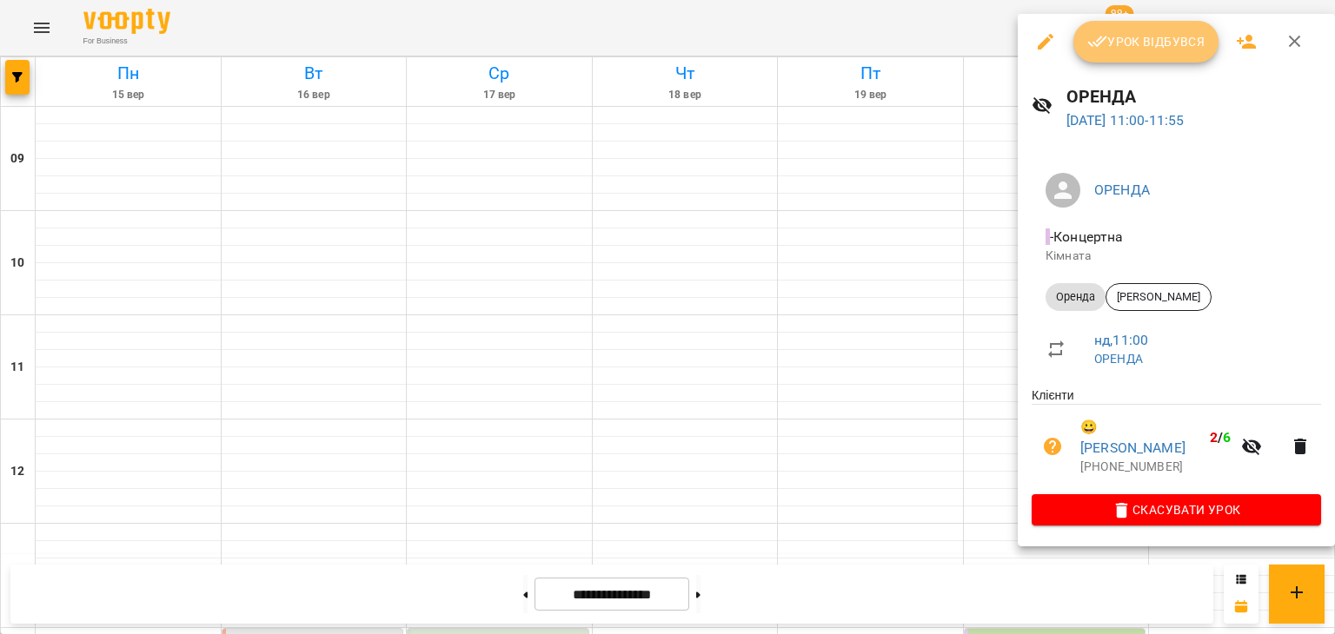
click at [1133, 47] on span "Урок відбувся" at bounding box center [1146, 41] width 118 height 21
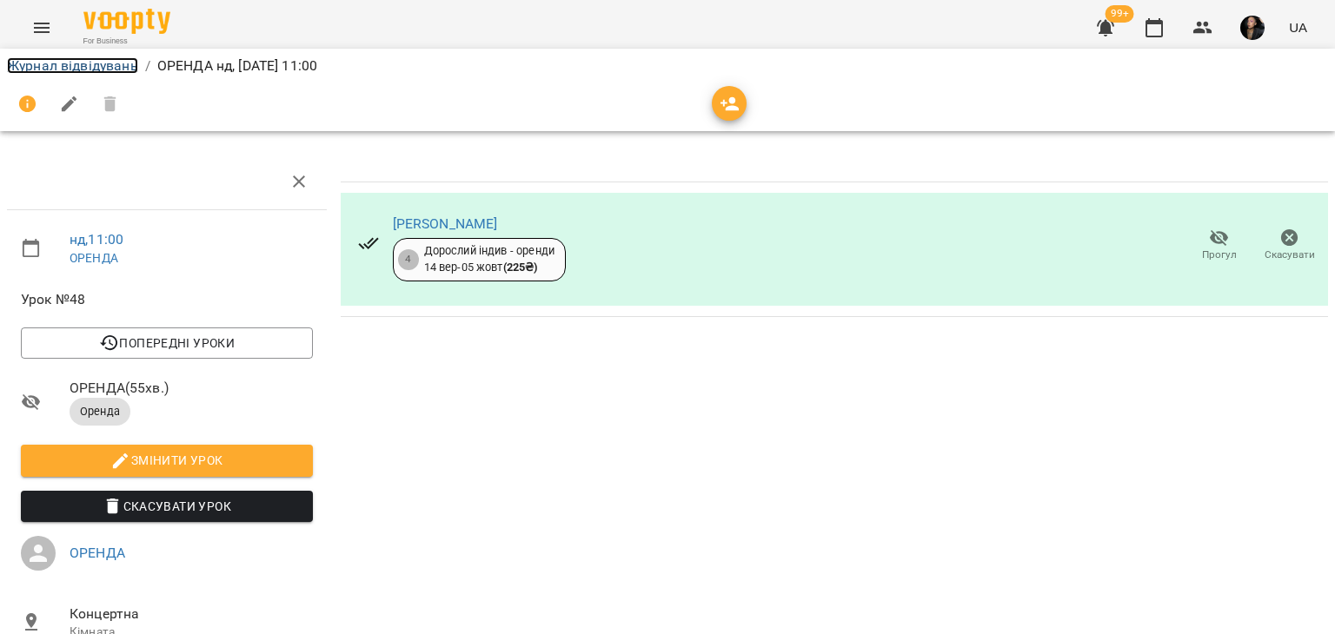
click at [38, 64] on link "Журнал відвідувань" at bounding box center [72, 65] width 131 height 17
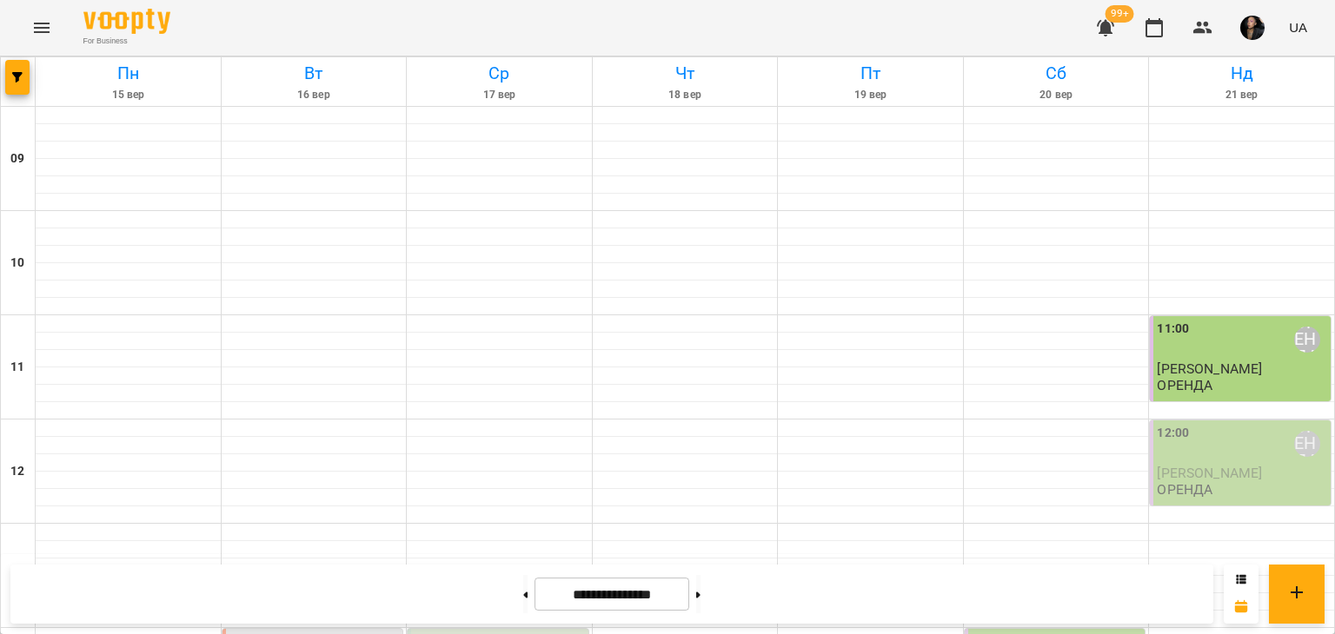
click at [1231, 444] on div "12:00 ОРЕНДА" at bounding box center [1242, 444] width 170 height 40
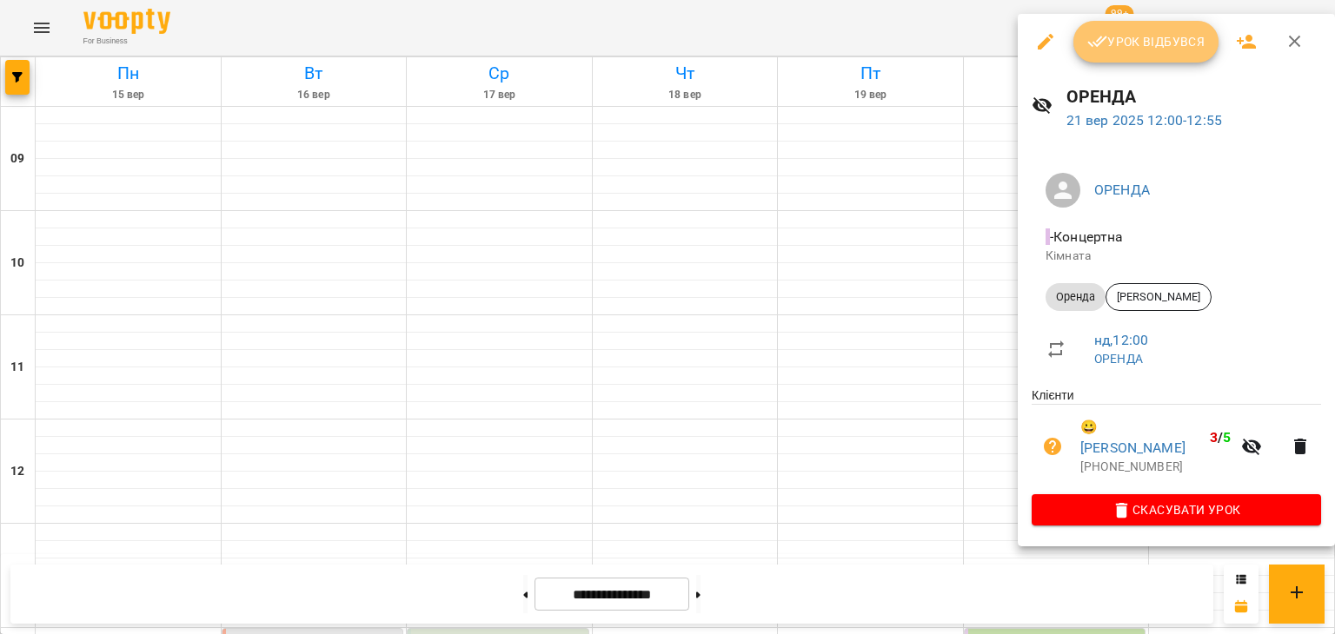
click at [1192, 31] on span "Урок відбувся" at bounding box center [1146, 41] width 118 height 21
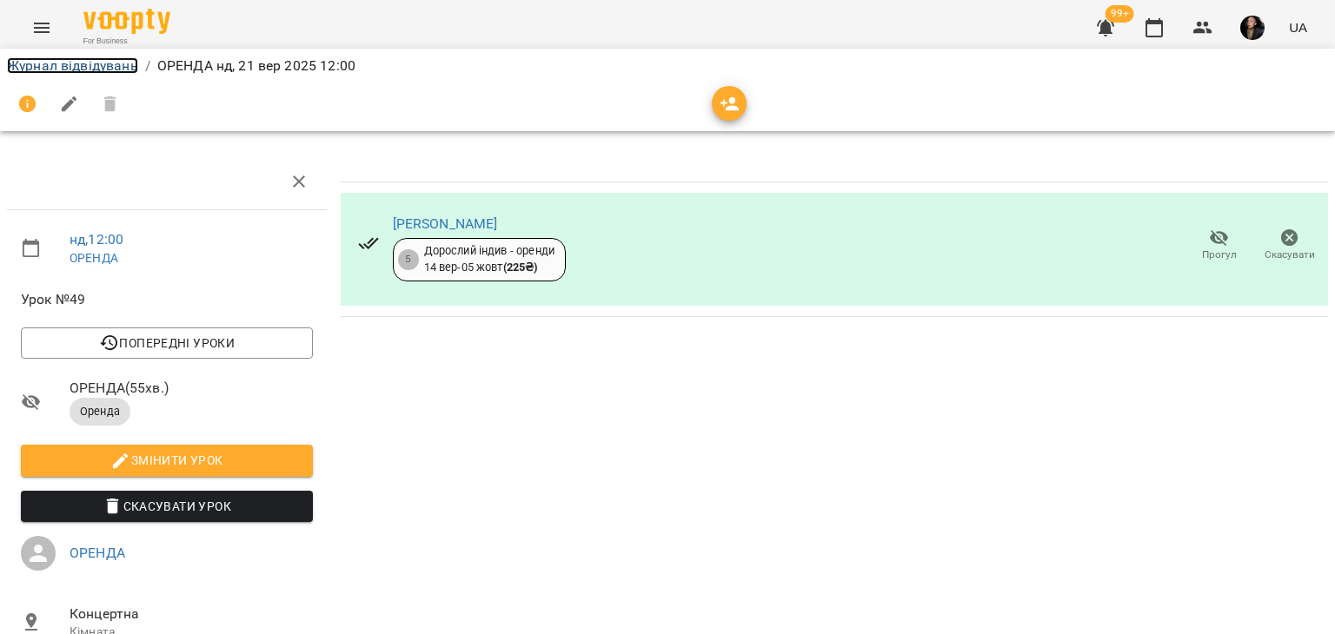
click at [83, 65] on link "Журнал відвідувань" at bounding box center [72, 65] width 131 height 17
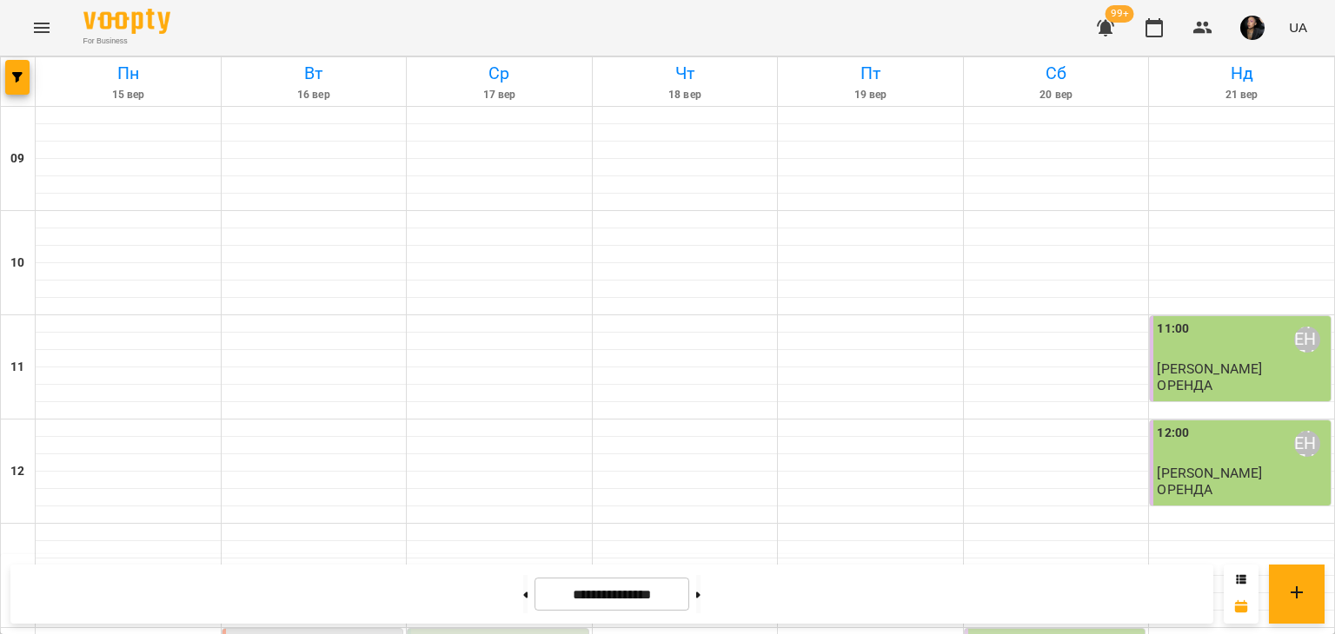
scroll to position [386, 0]
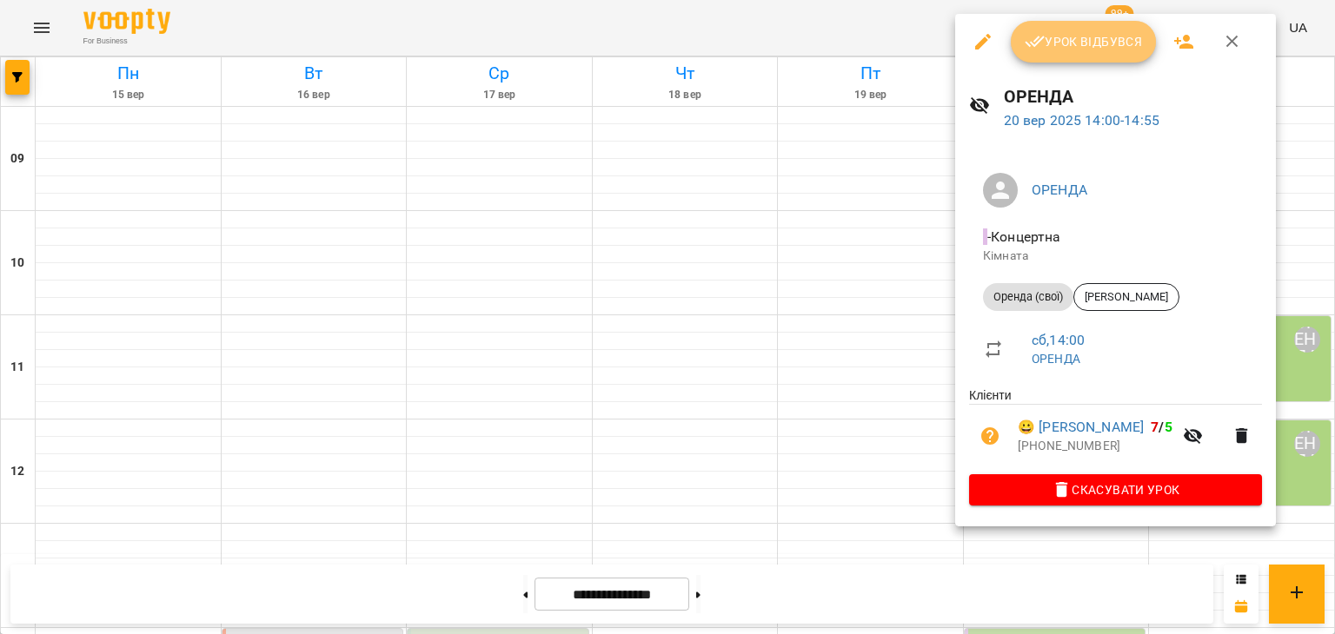
click at [1099, 53] on button "Урок відбувся" at bounding box center [1084, 42] width 146 height 42
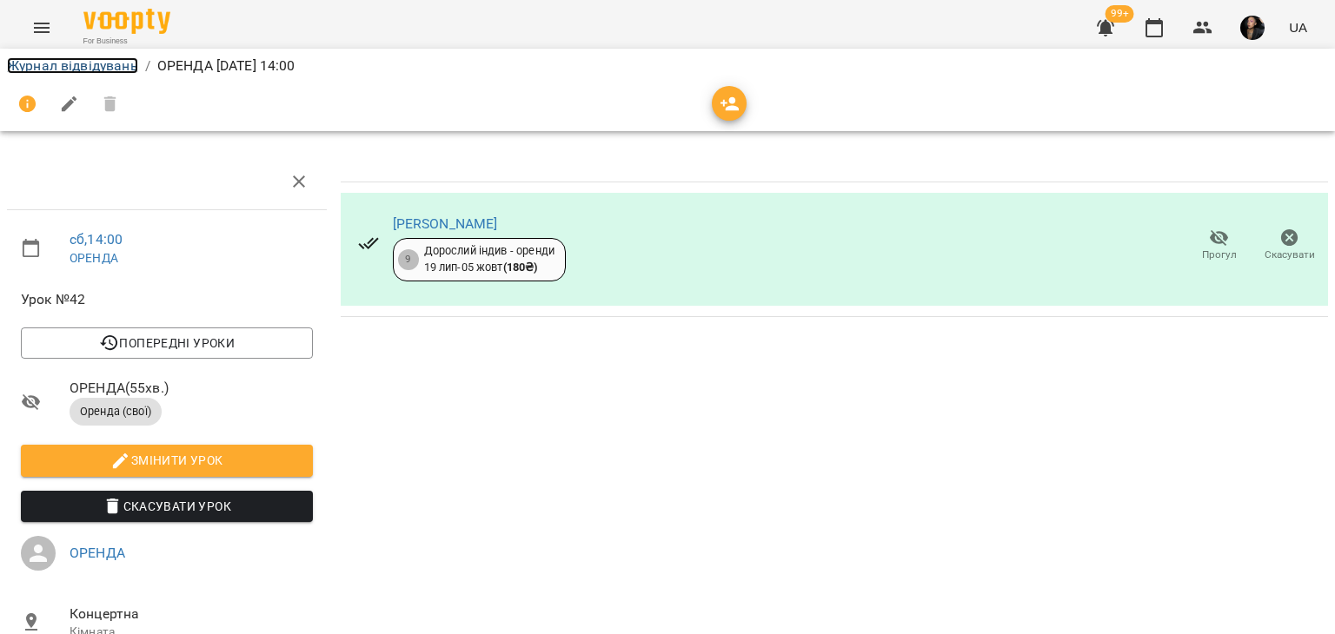
click at [103, 70] on link "Журнал відвідувань" at bounding box center [72, 65] width 131 height 17
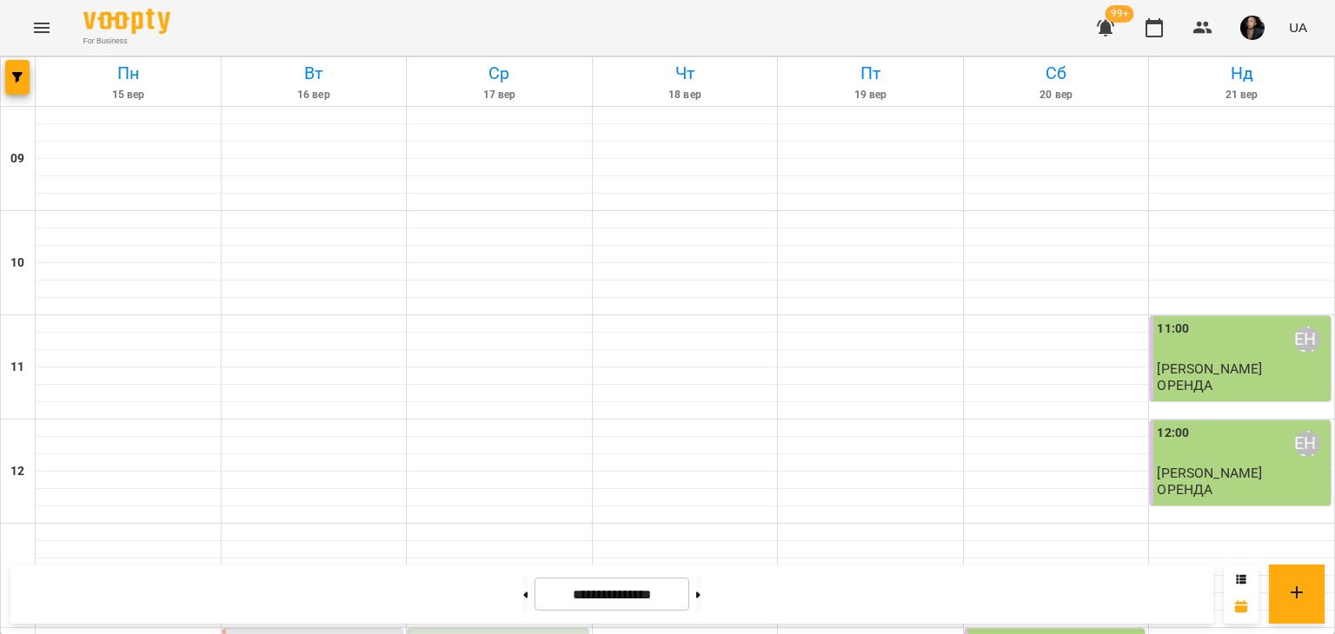
scroll to position [282, 0]
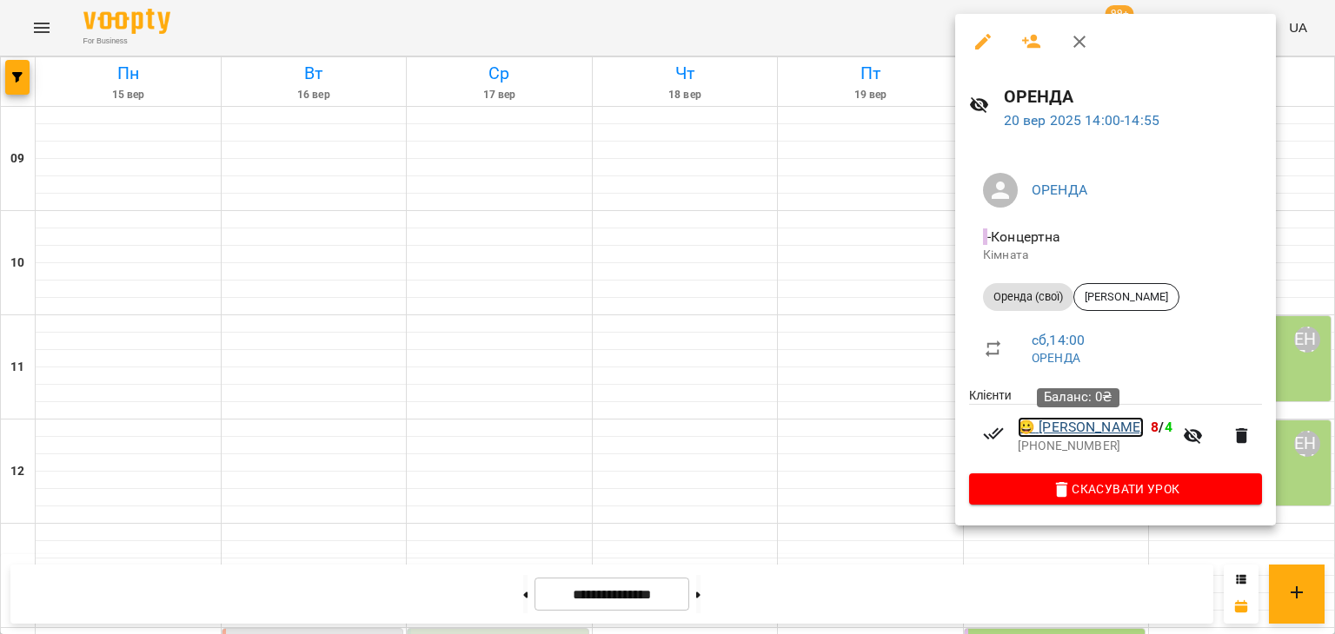
click at [1085, 429] on link "😀 [PERSON_NAME]" at bounding box center [1081, 427] width 126 height 21
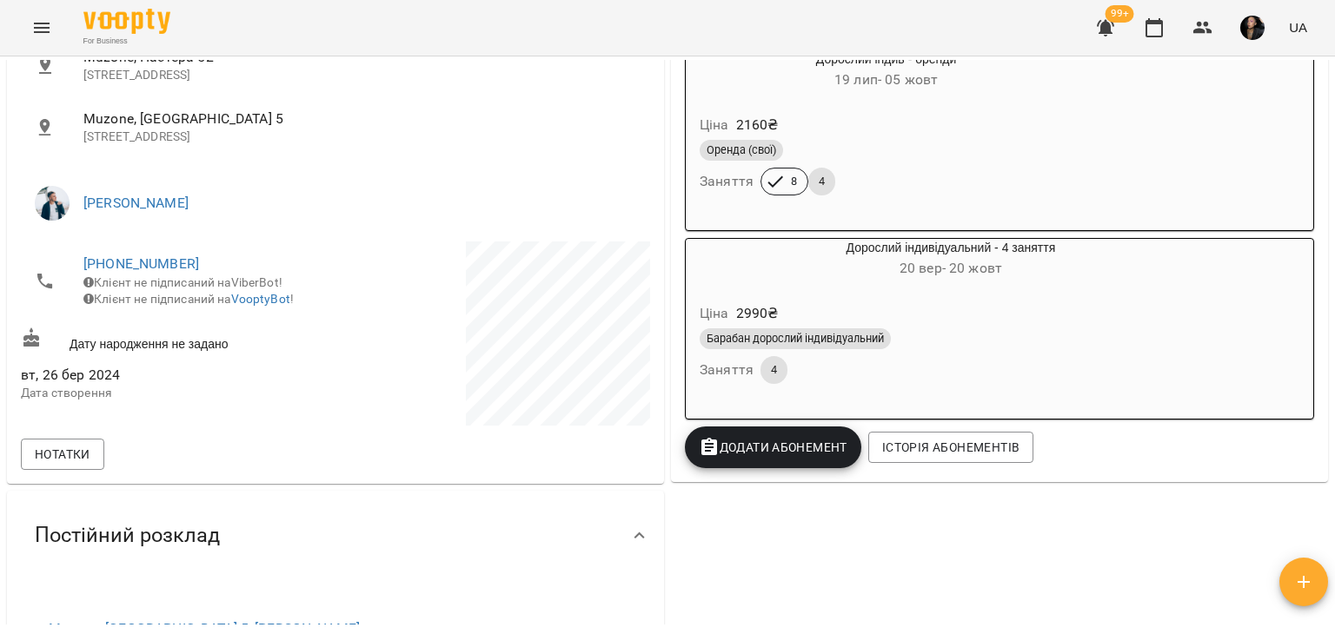
scroll to position [344, 0]
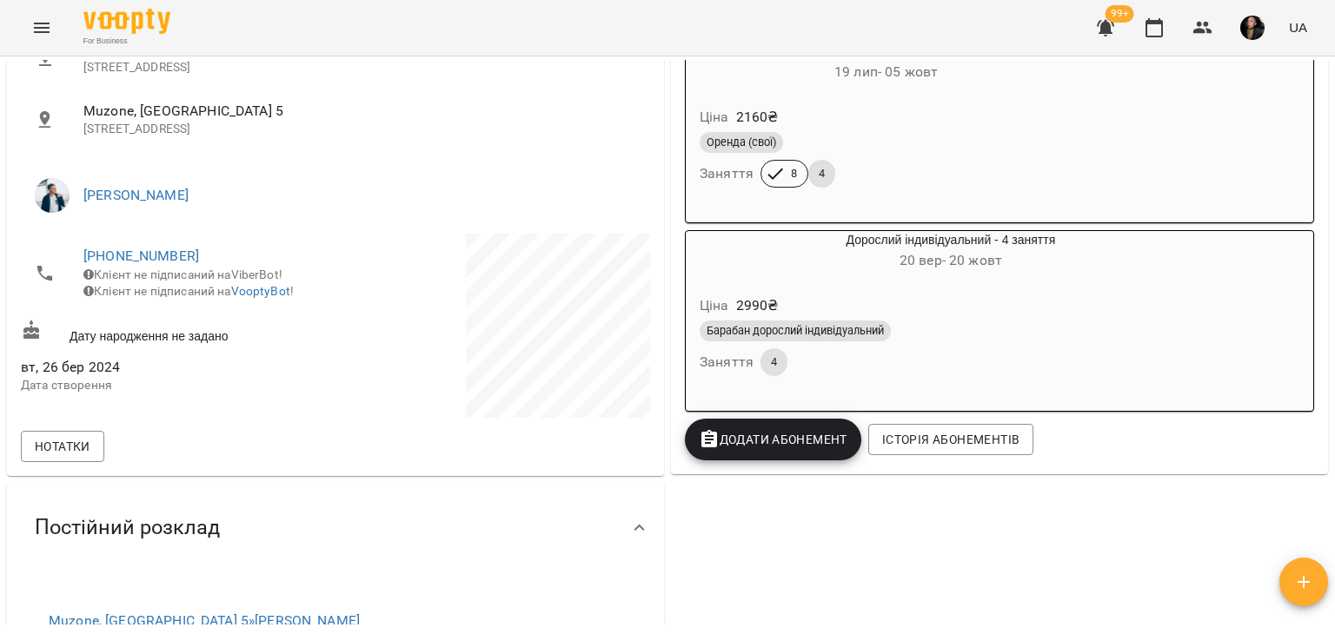
drag, startPoint x: 1332, startPoint y: 182, endPoint x: 1325, endPoint y: 92, distance: 89.8
click at [1325, 92] on div "Мої клієнти / [PERSON_NAME] [PERSON_NAME] барабани абонемент дорослий [PERSON_N…" at bounding box center [667, 373] width 1335 height 634
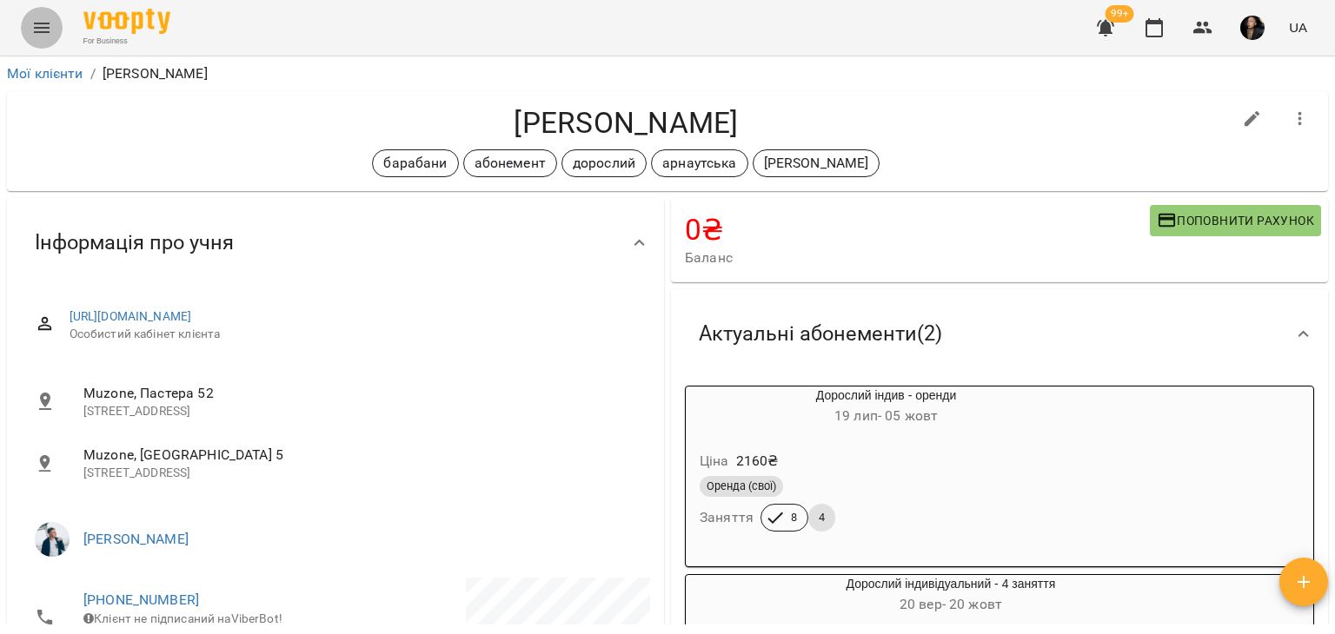
click at [51, 27] on icon "Menu" at bounding box center [41, 27] width 21 height 21
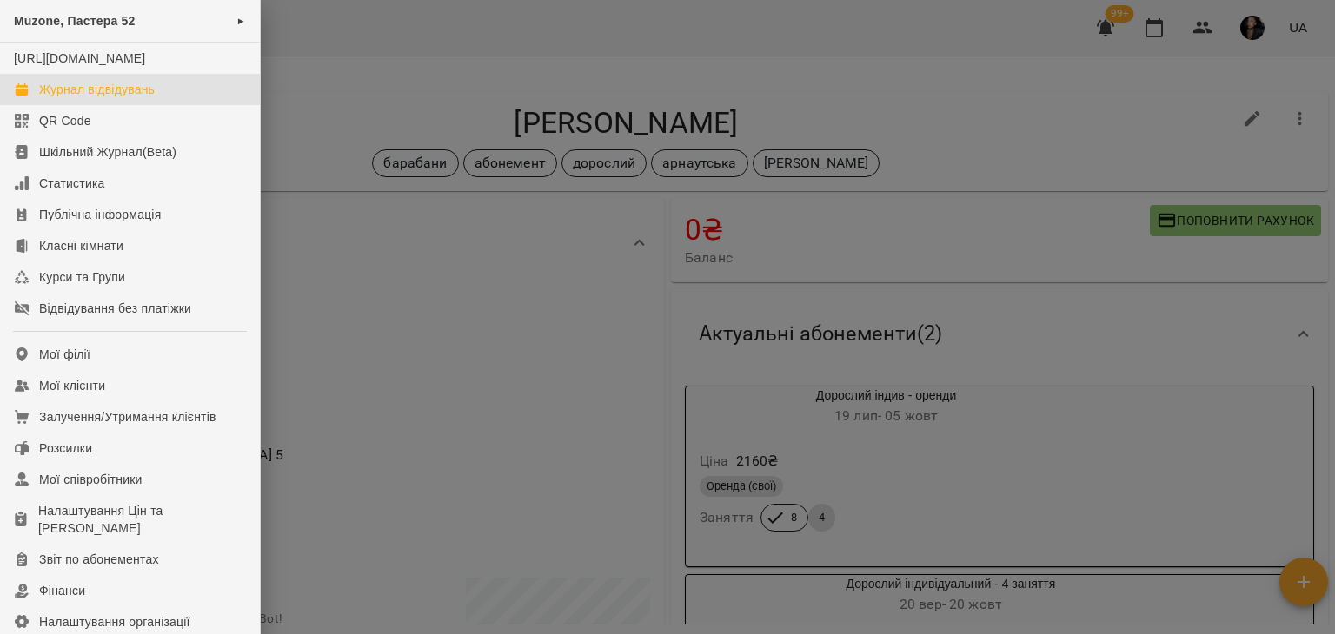
click at [113, 98] on div "Журнал відвідувань" at bounding box center [97, 89] width 116 height 17
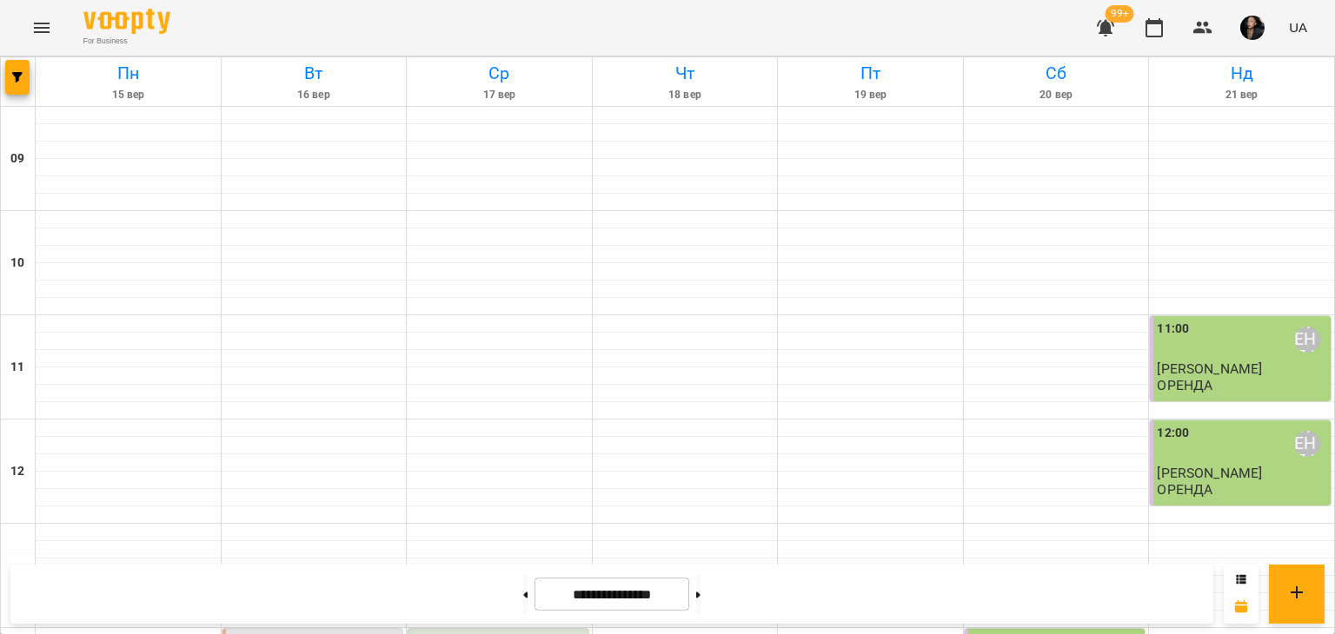
scroll to position [366, 0]
click at [701, 591] on button at bounding box center [698, 594] width 4 height 38
type input "**********"
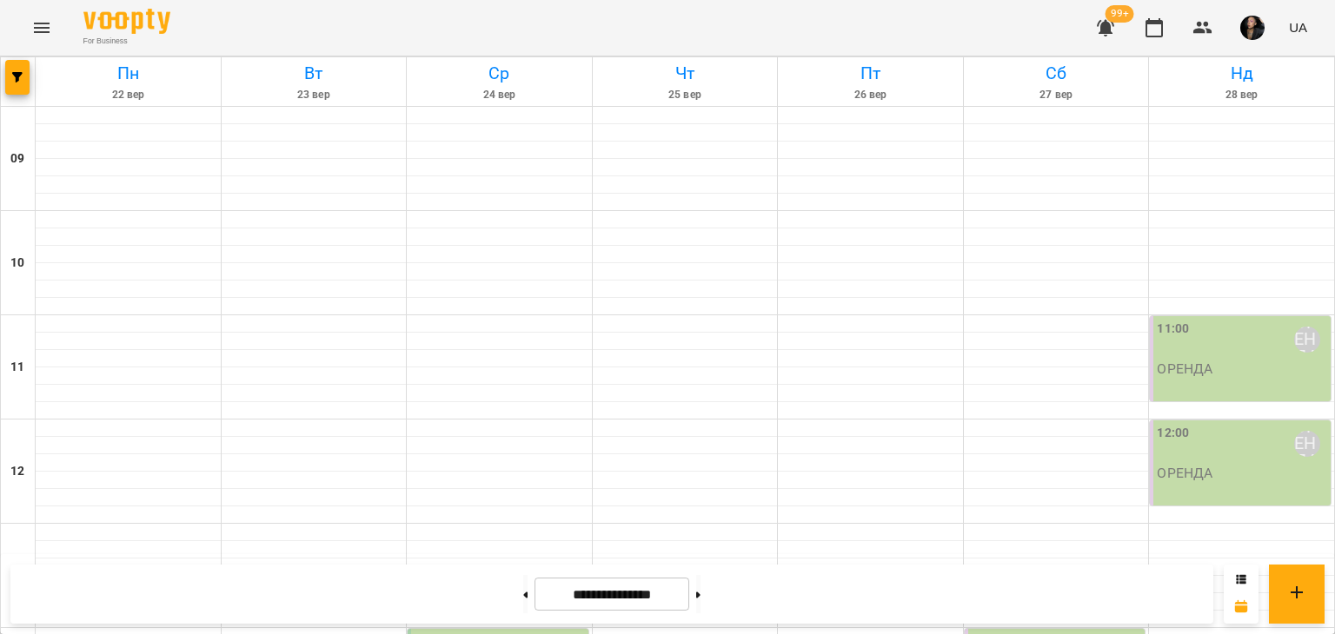
scroll to position [94, 0]
click at [36, 30] on icon "Menu" at bounding box center [41, 27] width 21 height 21
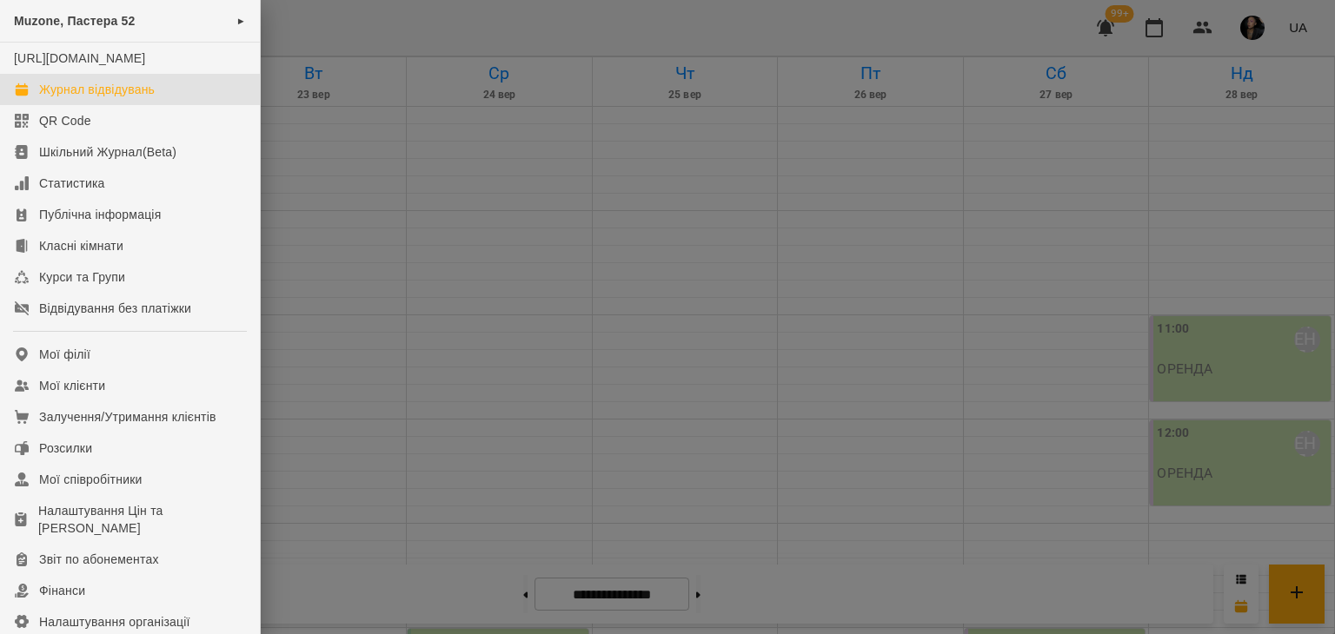
click at [93, 98] on div "Журнал відвідувань" at bounding box center [97, 89] width 116 height 17
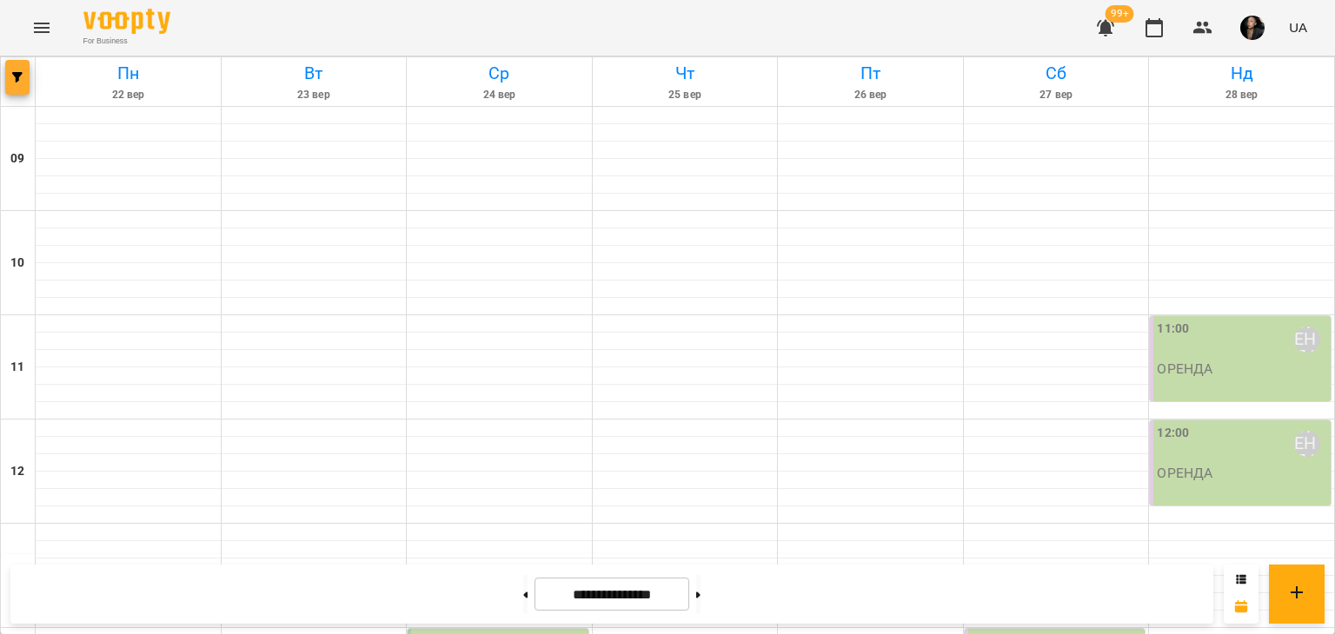
click at [22, 83] on button "button" at bounding box center [17, 77] width 24 height 35
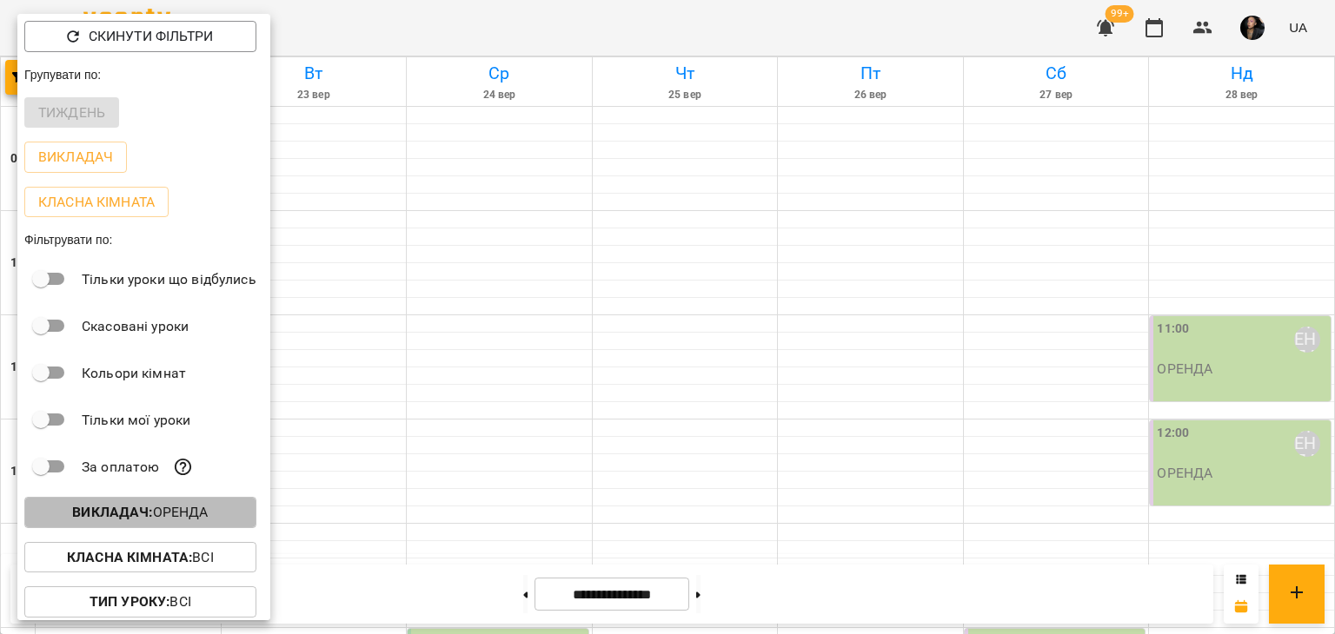
click at [207, 512] on p "Викладач : ОРЕНДА" at bounding box center [140, 512] width 136 height 21
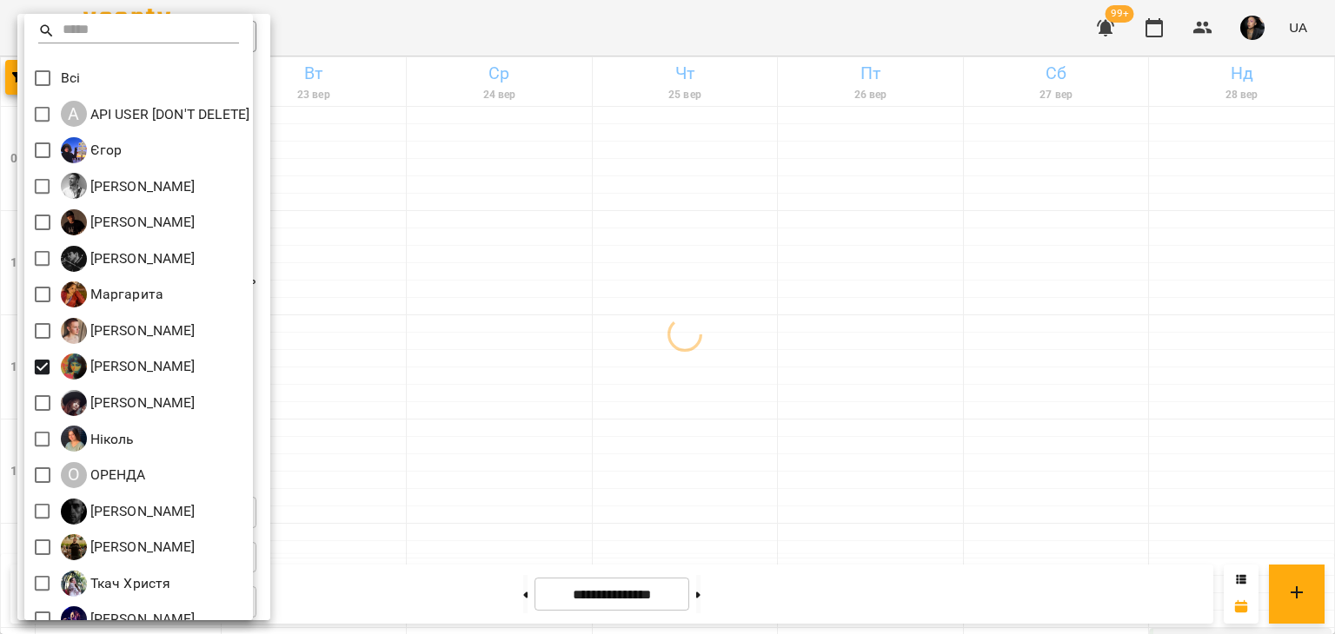
click at [739, 290] on div at bounding box center [667, 317] width 1335 height 634
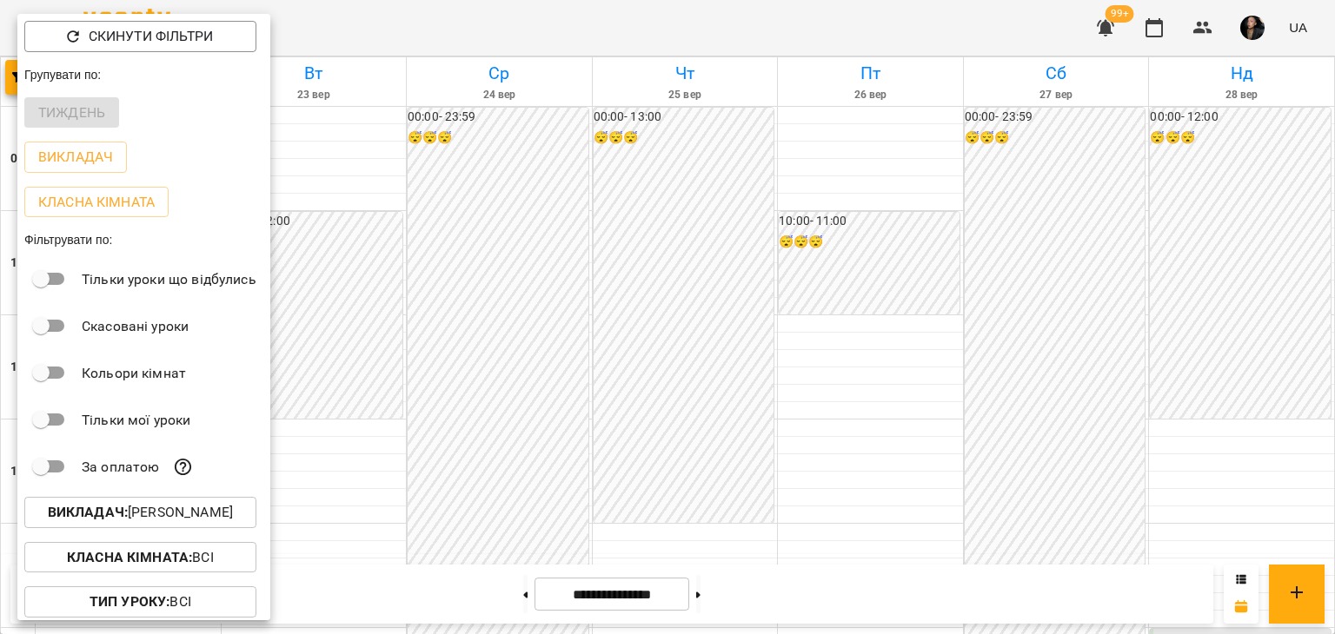
click at [540, 383] on div at bounding box center [667, 317] width 1335 height 634
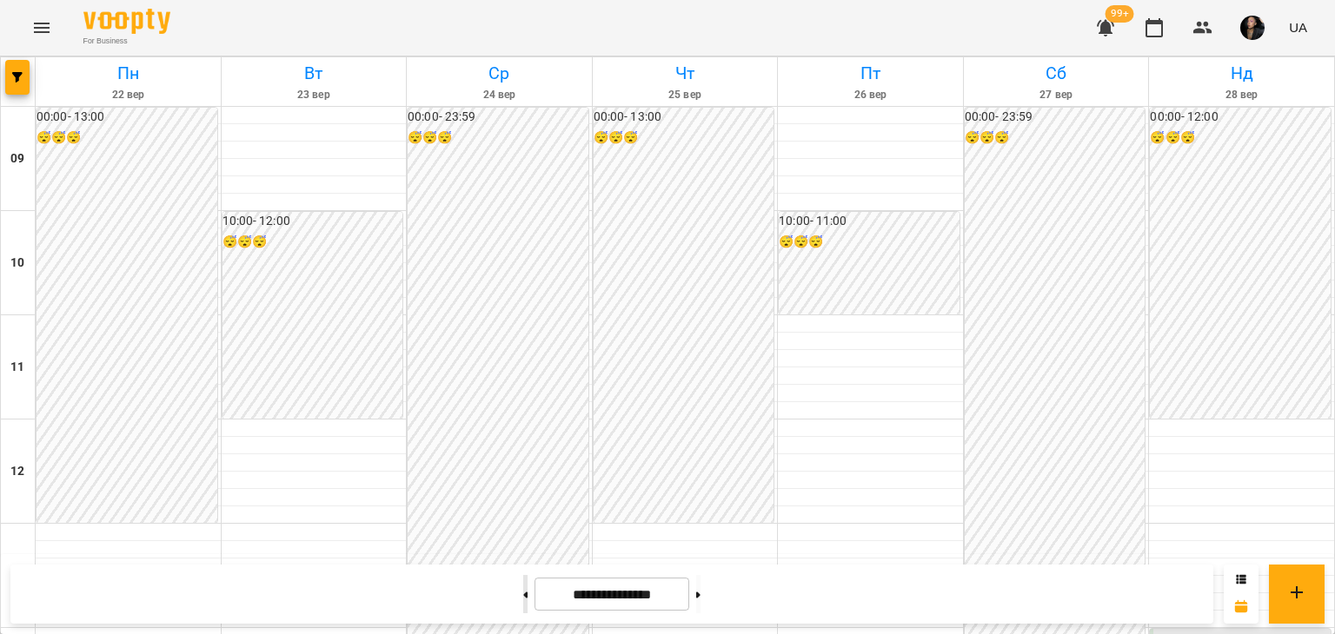
click at [523, 602] on button at bounding box center [525, 594] width 4 height 38
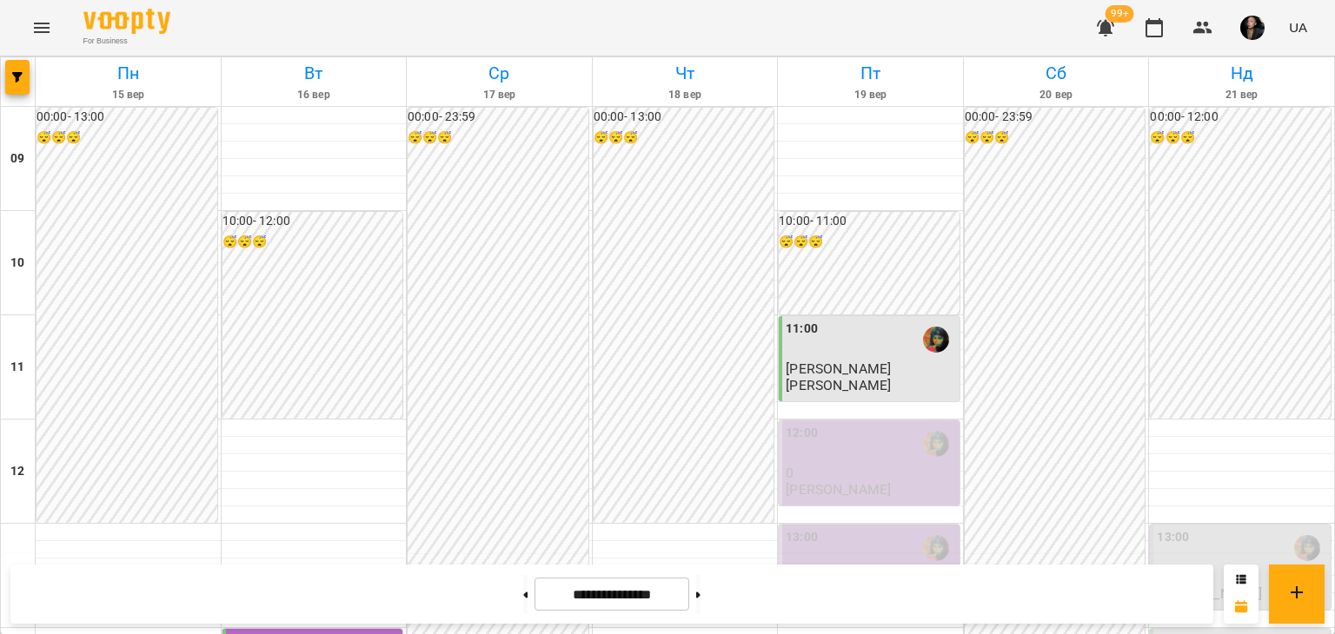
scroll to position [179, 0]
click at [701, 595] on button at bounding box center [698, 594] width 4 height 38
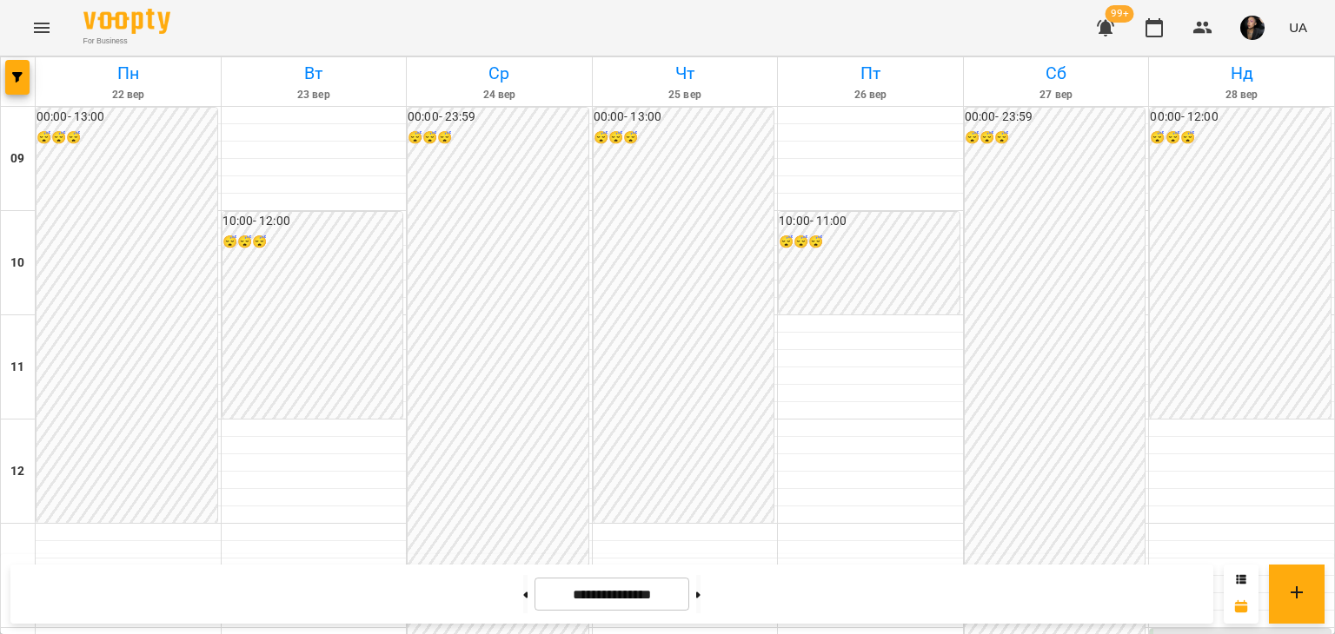
scroll to position [615, 0]
click at [701, 597] on icon at bounding box center [698, 595] width 4 height 7
type input "**********"
click at [24, 39] on button "Menu" at bounding box center [42, 28] width 42 height 42
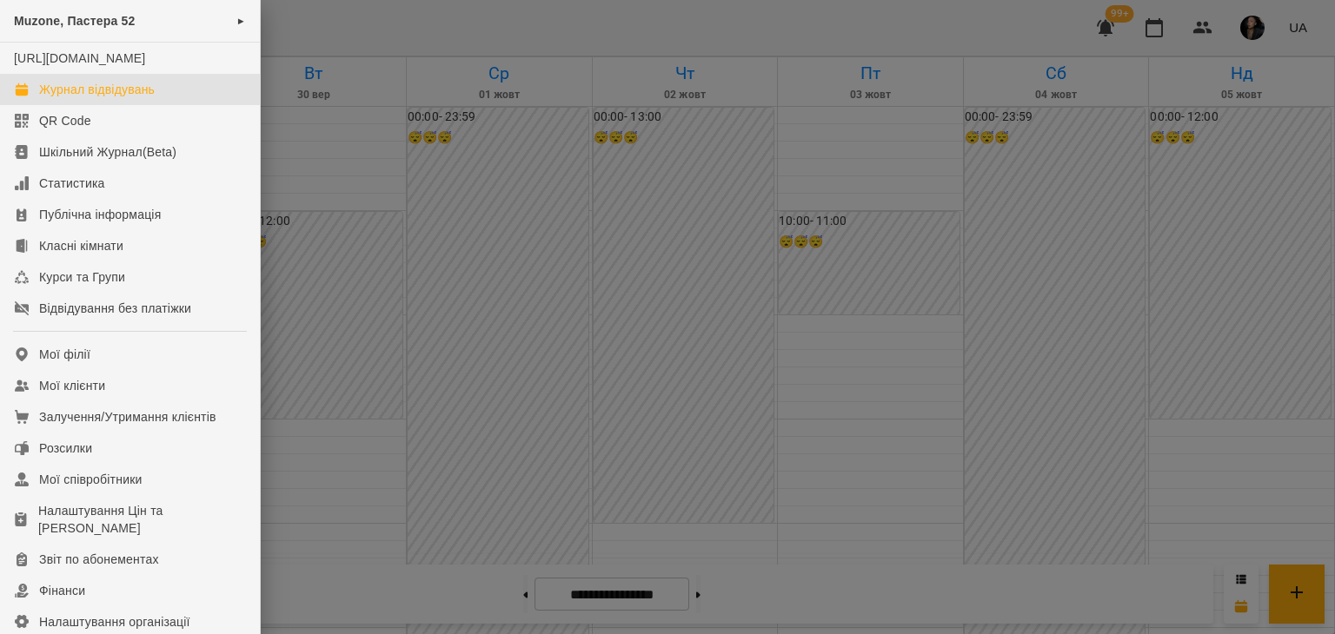
click at [101, 98] on div "Журнал відвідувань" at bounding box center [97, 89] width 116 height 17
